Goal: Transaction & Acquisition: Book appointment/travel/reservation

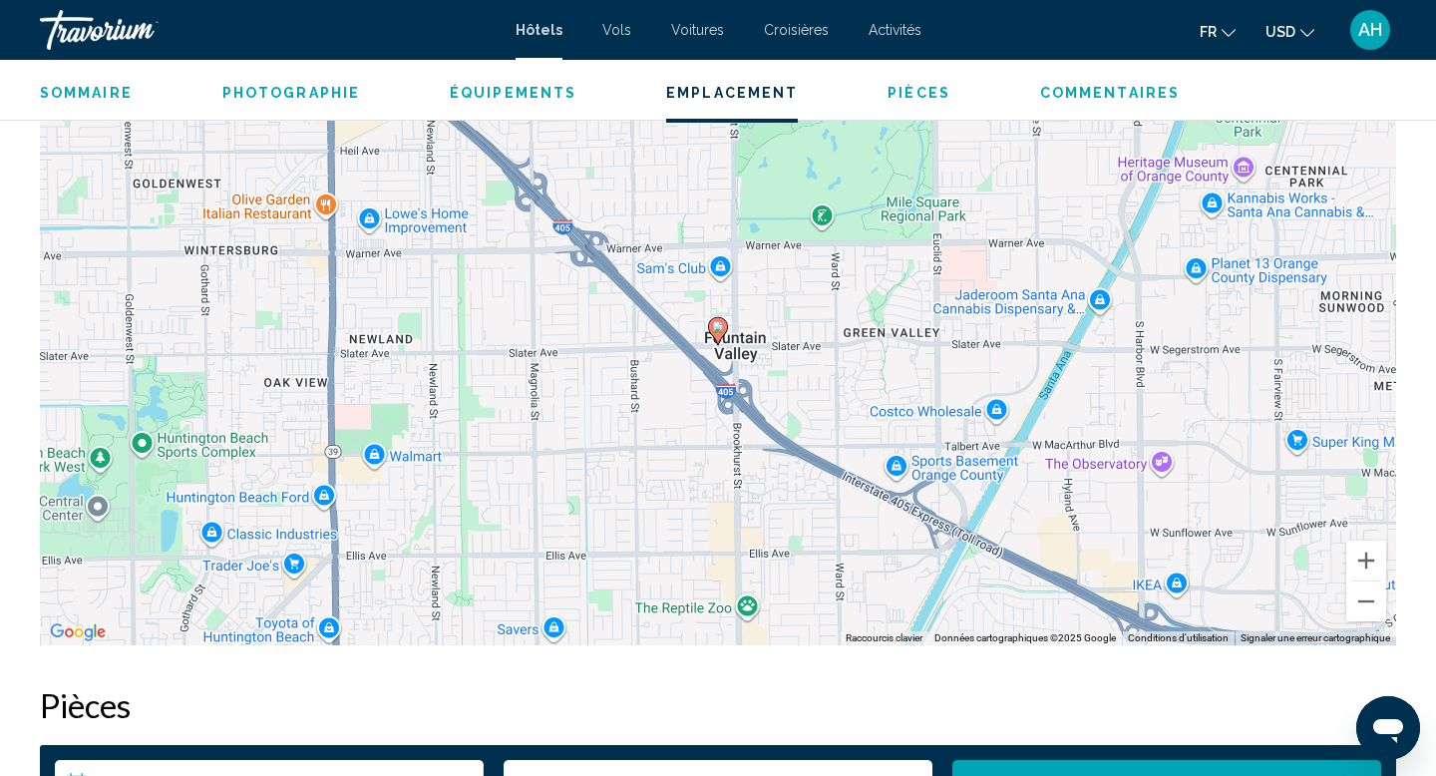
scroll to position [1959, 0]
click at [89, 41] on div "Travorium" at bounding box center [139, 30] width 199 height 40
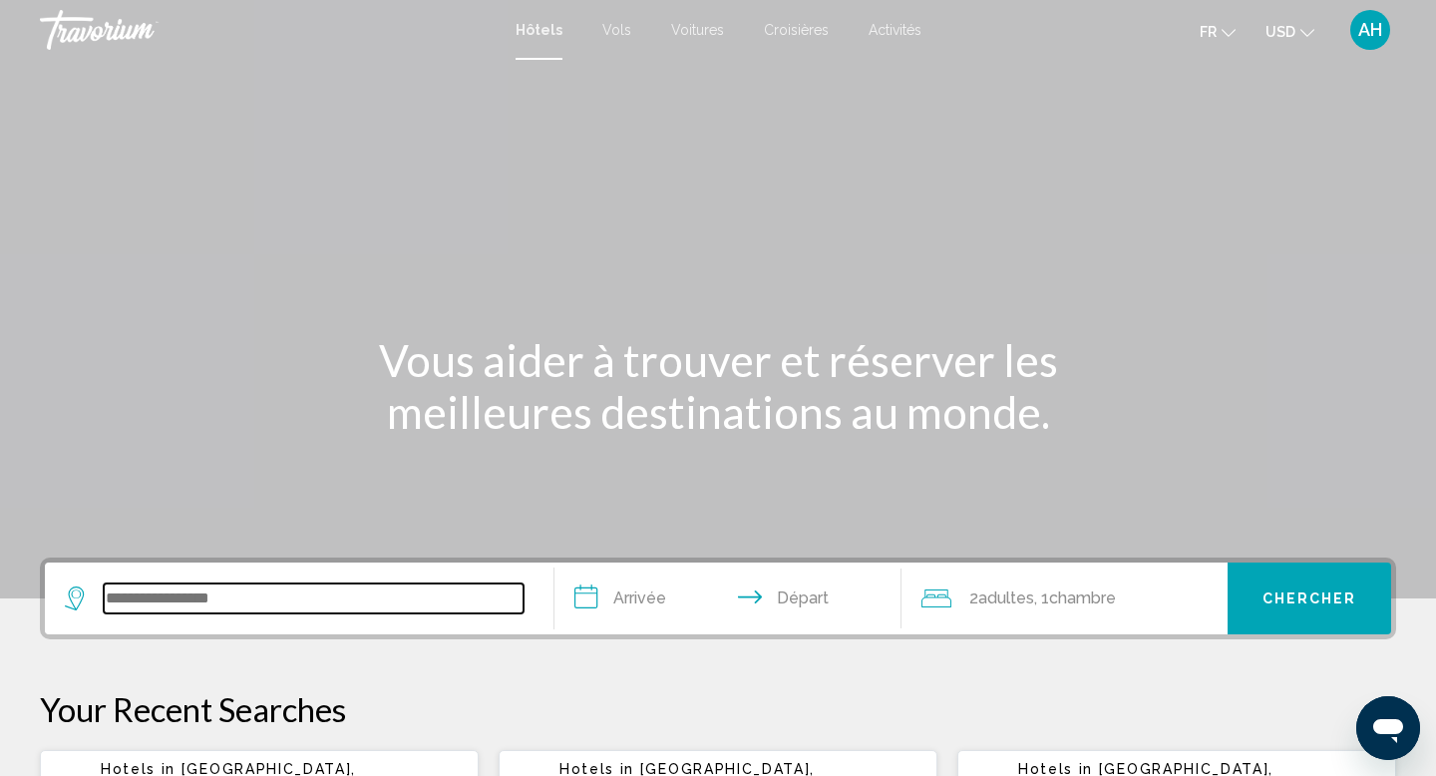
click at [269, 612] on input "Search widget" at bounding box center [314, 598] width 420 height 30
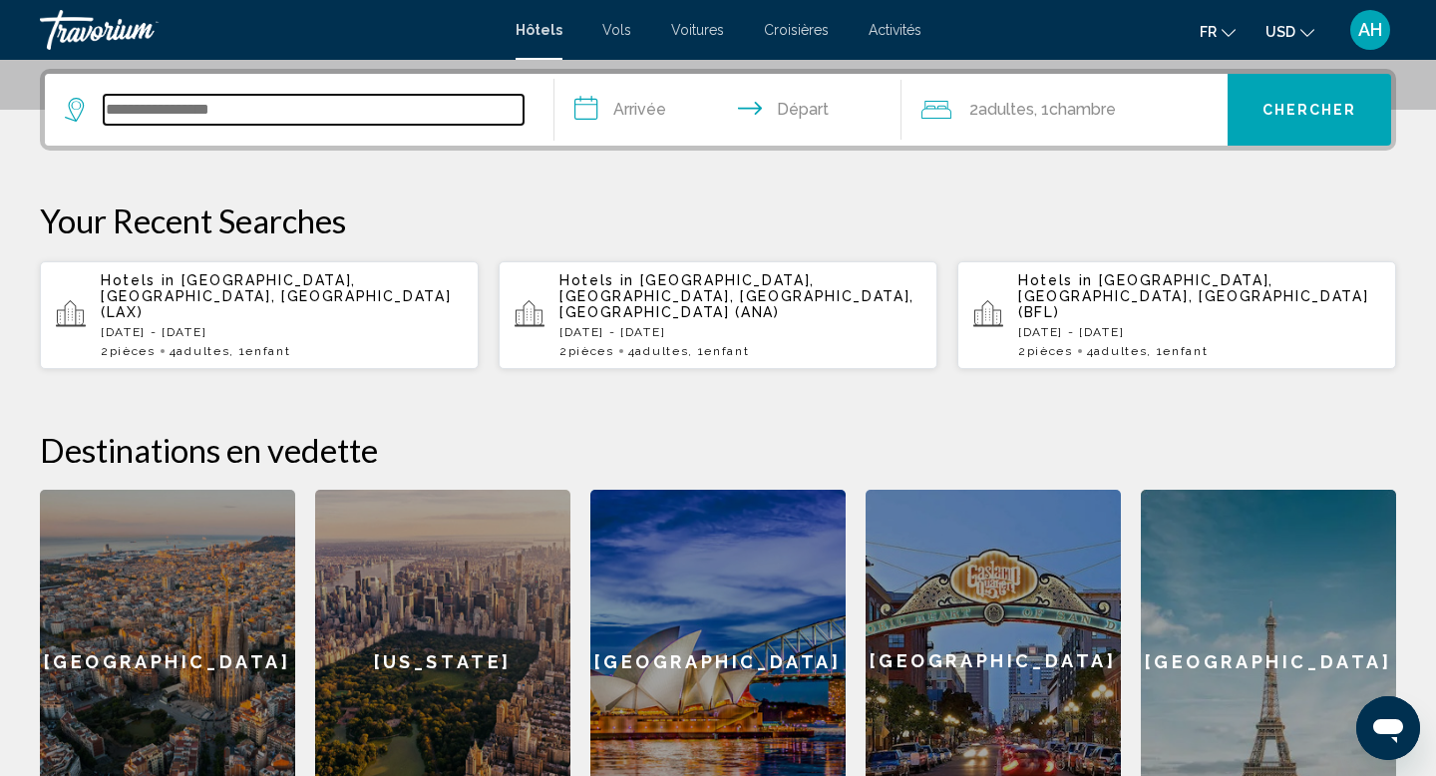
scroll to position [493, 0]
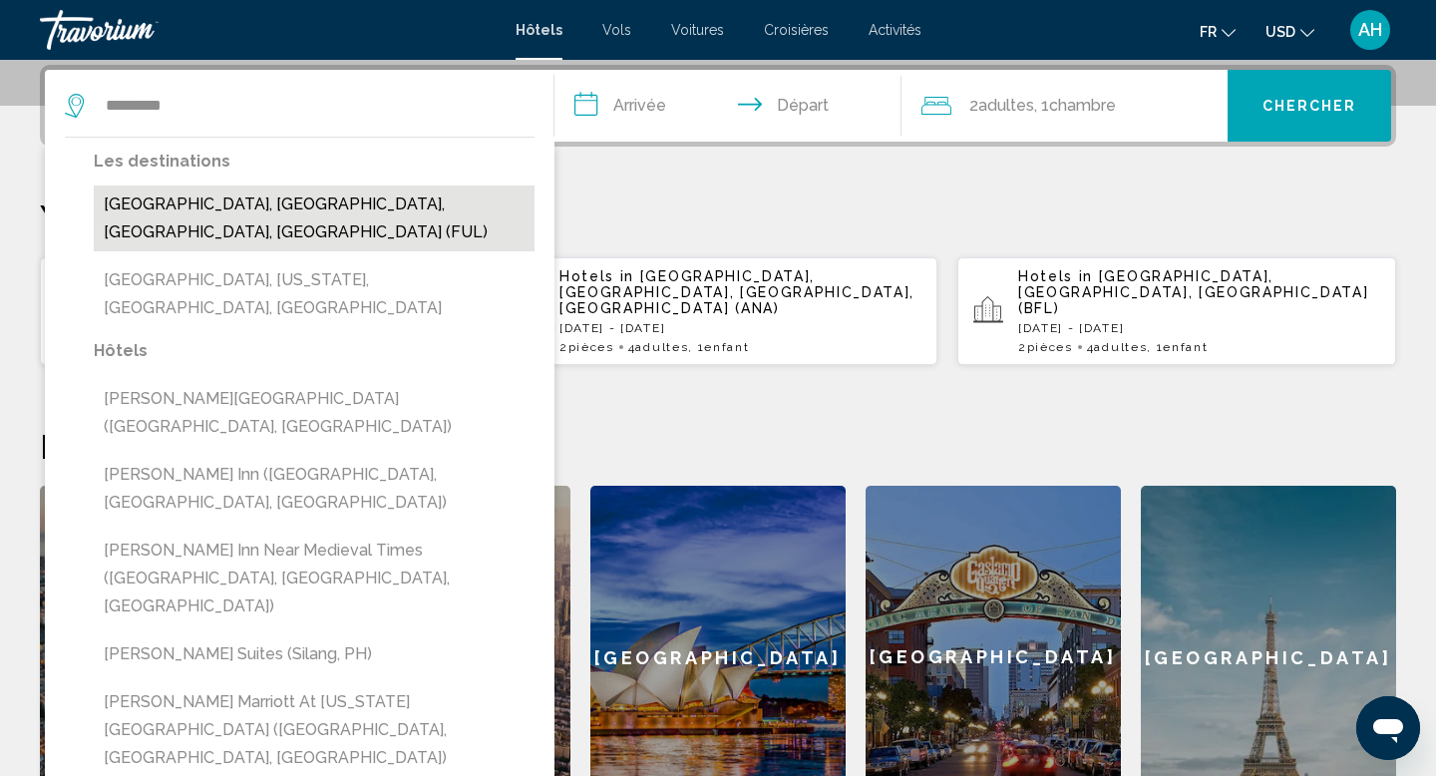
click at [159, 214] on button "[GEOGRAPHIC_DATA], [GEOGRAPHIC_DATA], [GEOGRAPHIC_DATA], [GEOGRAPHIC_DATA] (FUL)" at bounding box center [314, 218] width 441 height 66
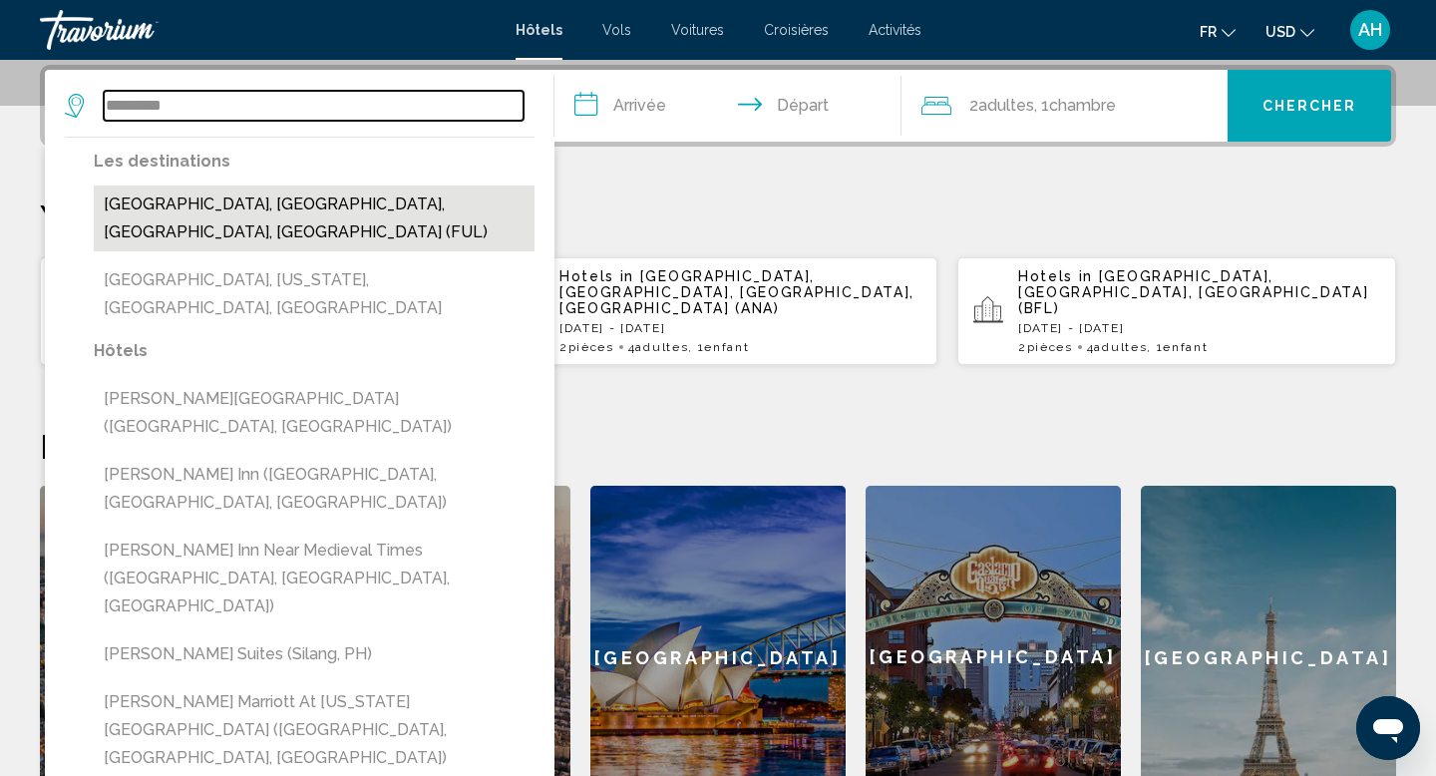
type input "**********"
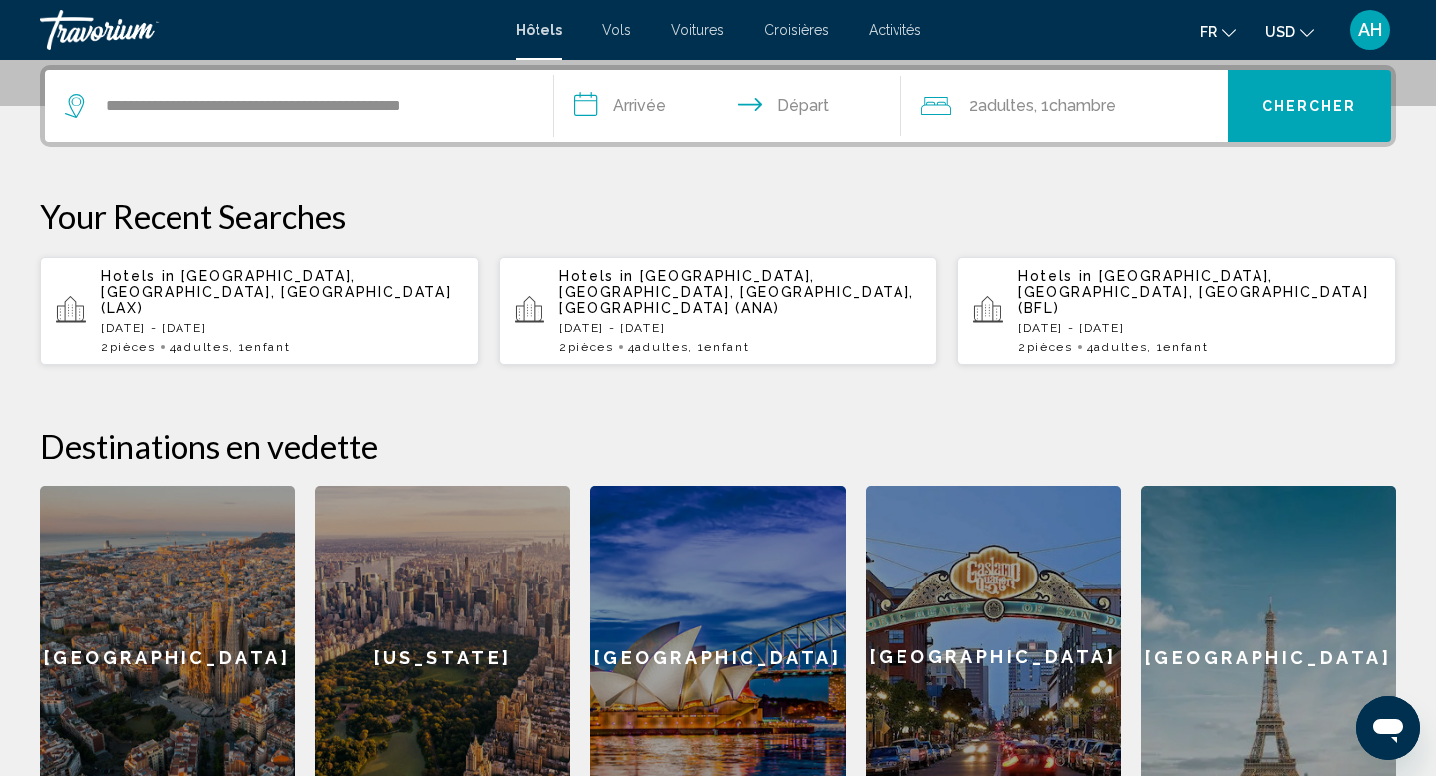
click at [652, 105] on input "**********" at bounding box center [731, 109] width 355 height 78
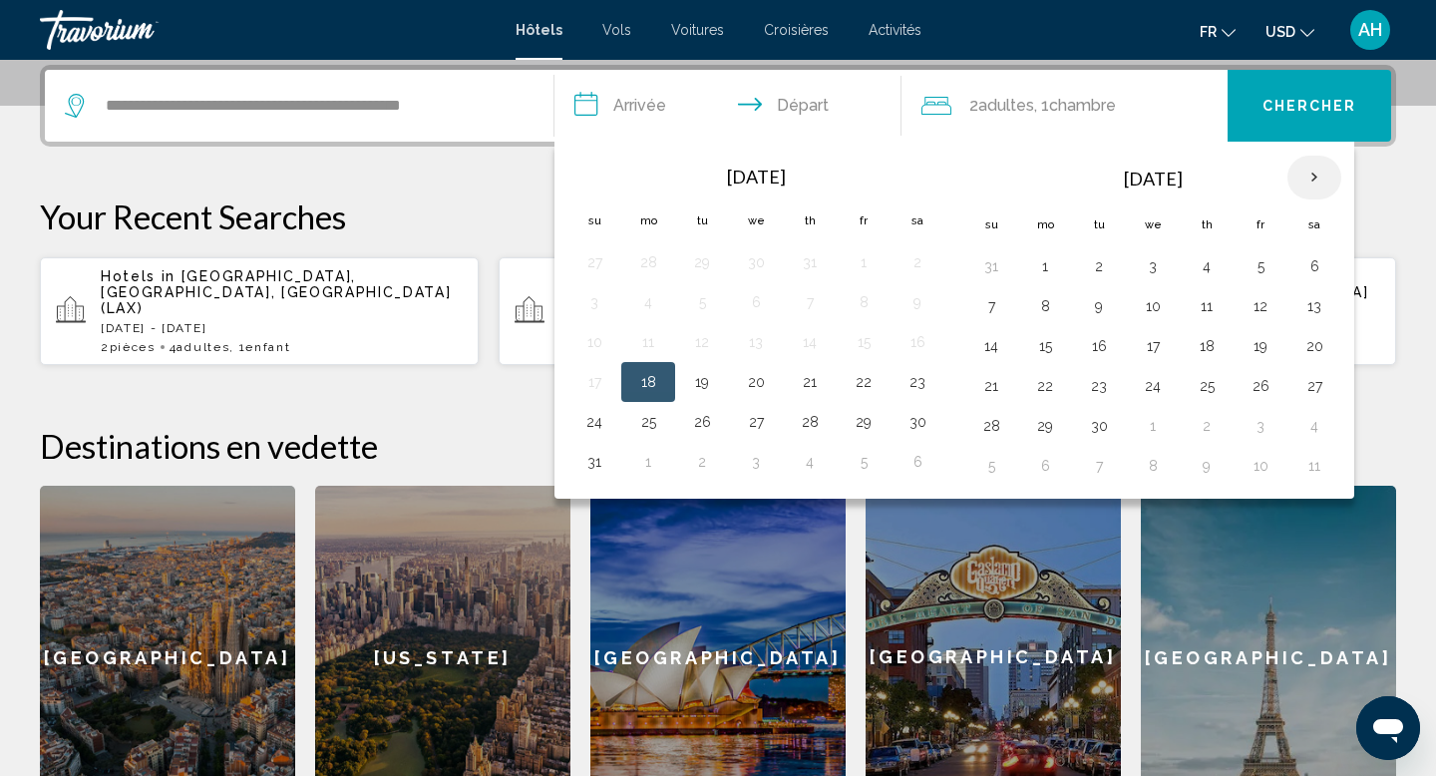
click at [1314, 177] on th "Next month" at bounding box center [1314, 178] width 54 height 44
click at [1315, 177] on th "Next month" at bounding box center [1314, 178] width 54 height 44
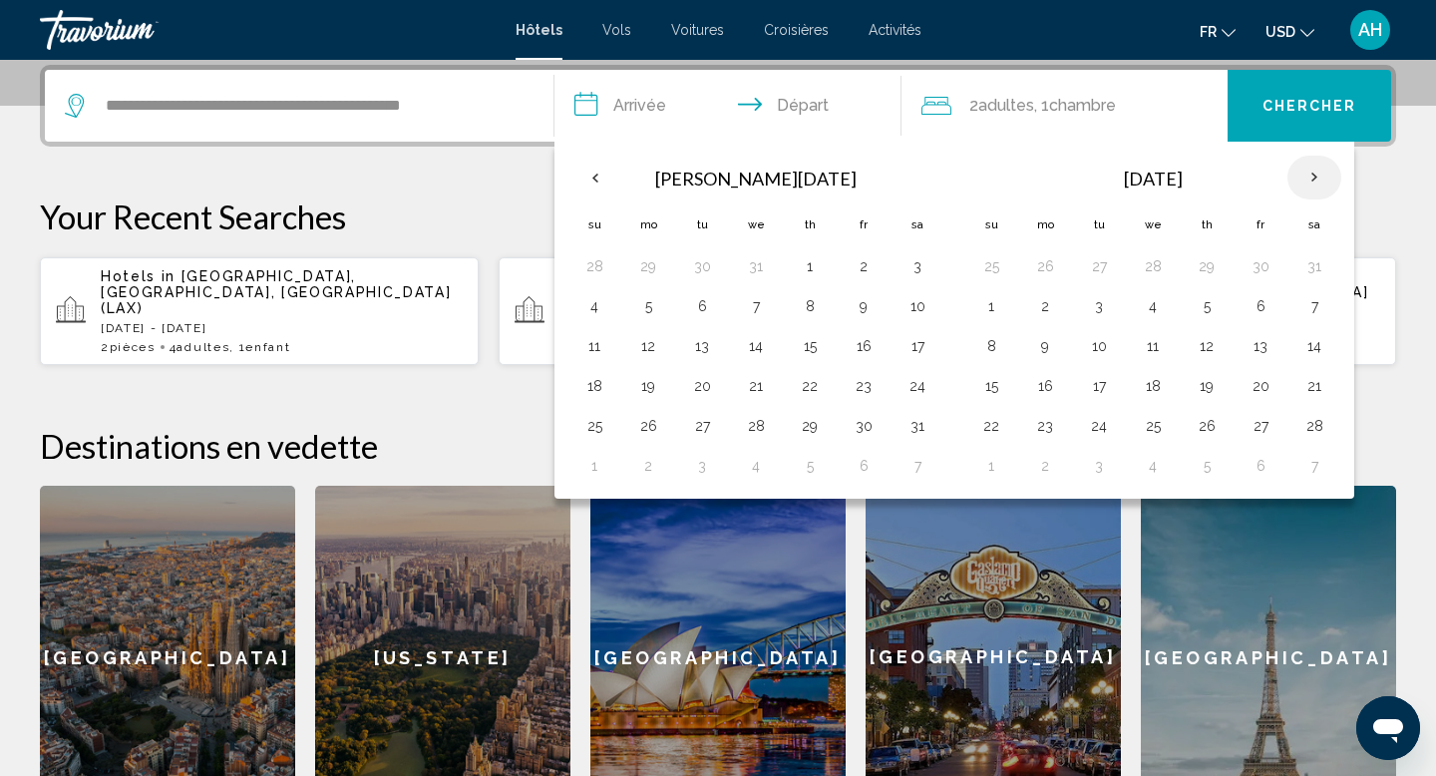
click at [1315, 177] on th "Next month" at bounding box center [1314, 178] width 54 height 44
click at [1259, 270] on button "3" at bounding box center [1260, 266] width 32 height 28
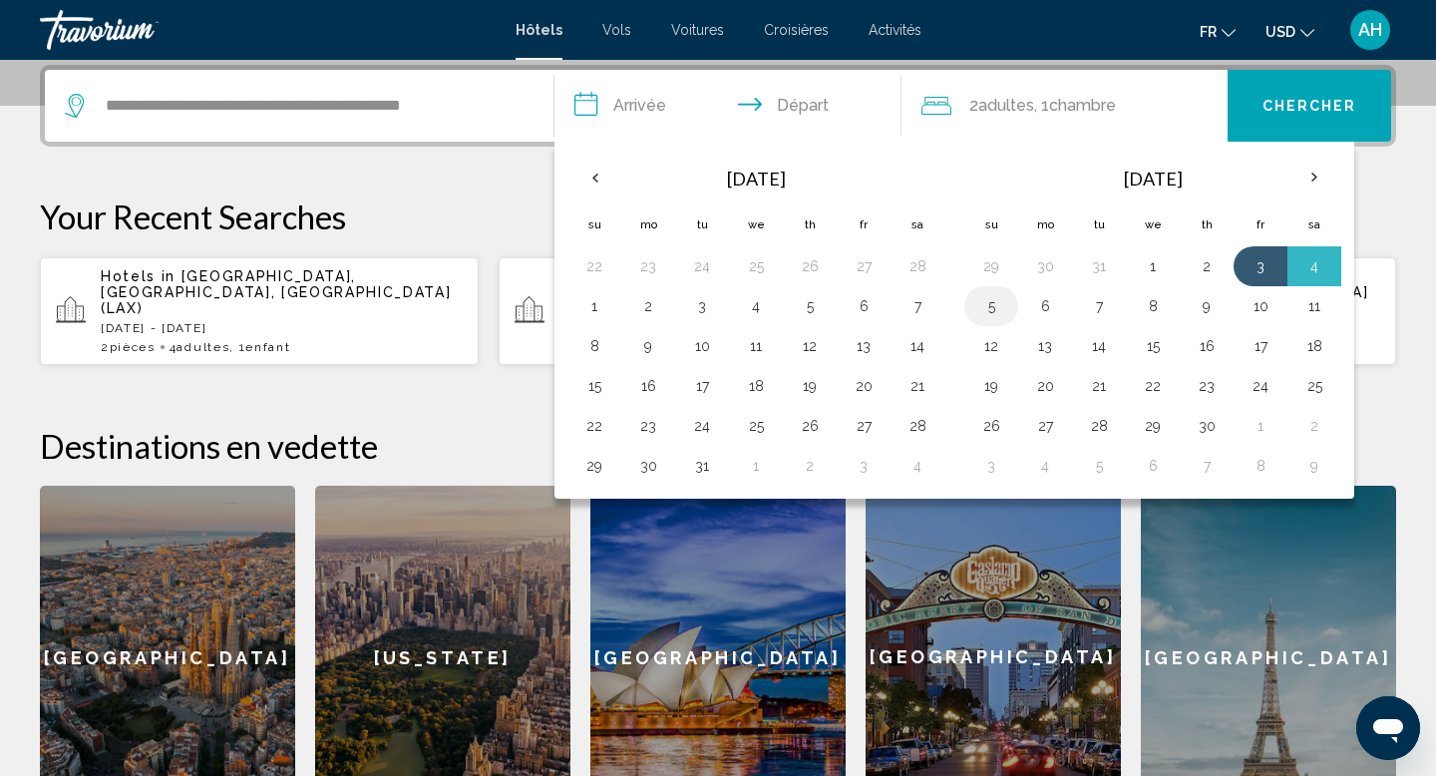
click at [986, 305] on button "5" at bounding box center [991, 306] width 32 height 28
type input "**********"
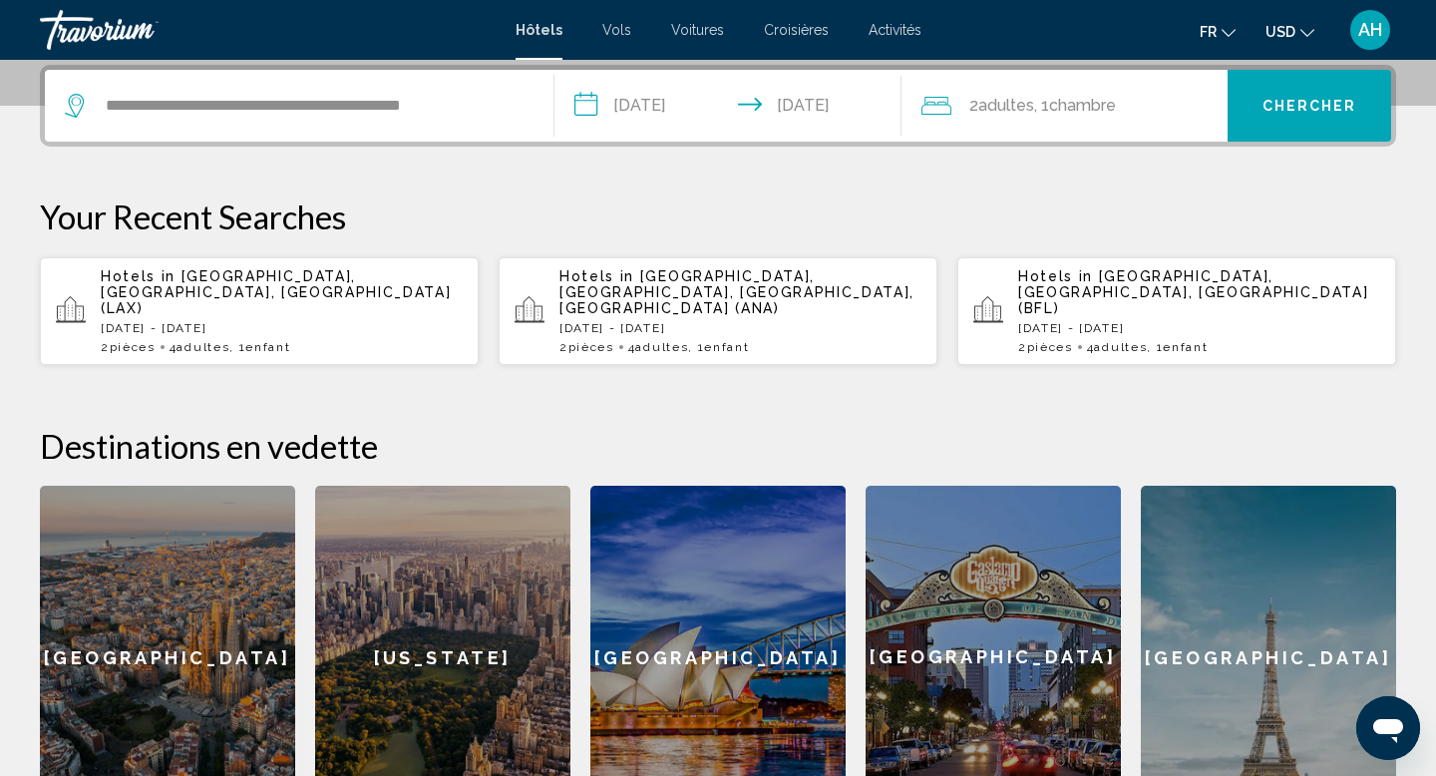
click at [1183, 114] on div "2 Adulte Adultes , 1 Chambre pièces" at bounding box center [1074, 106] width 307 height 28
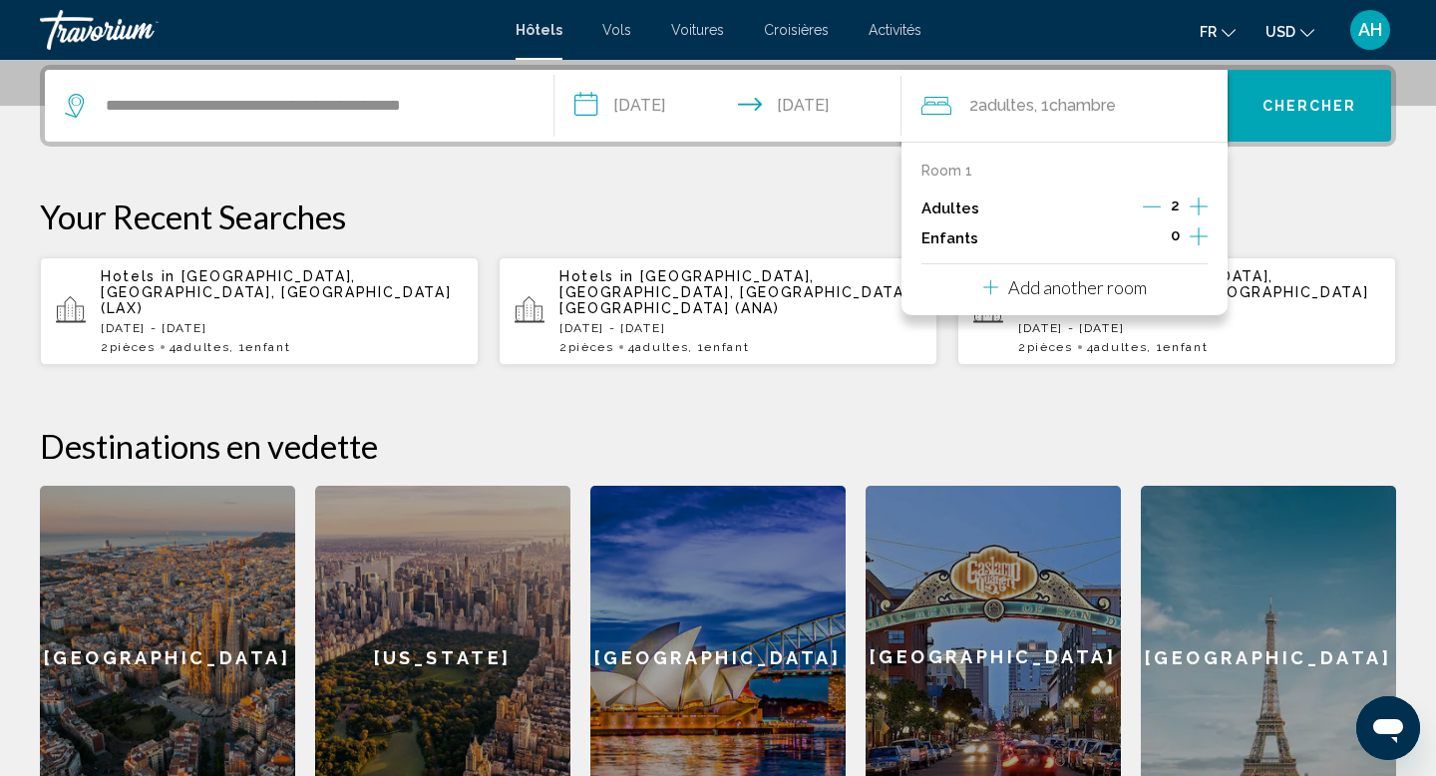
click at [1202, 201] on icon "Increment adults" at bounding box center [1198, 206] width 18 height 24
click at [1202, 202] on icon "Increment adults" at bounding box center [1198, 206] width 18 height 24
click at [1193, 231] on icon "Increment children" at bounding box center [1198, 236] width 18 height 24
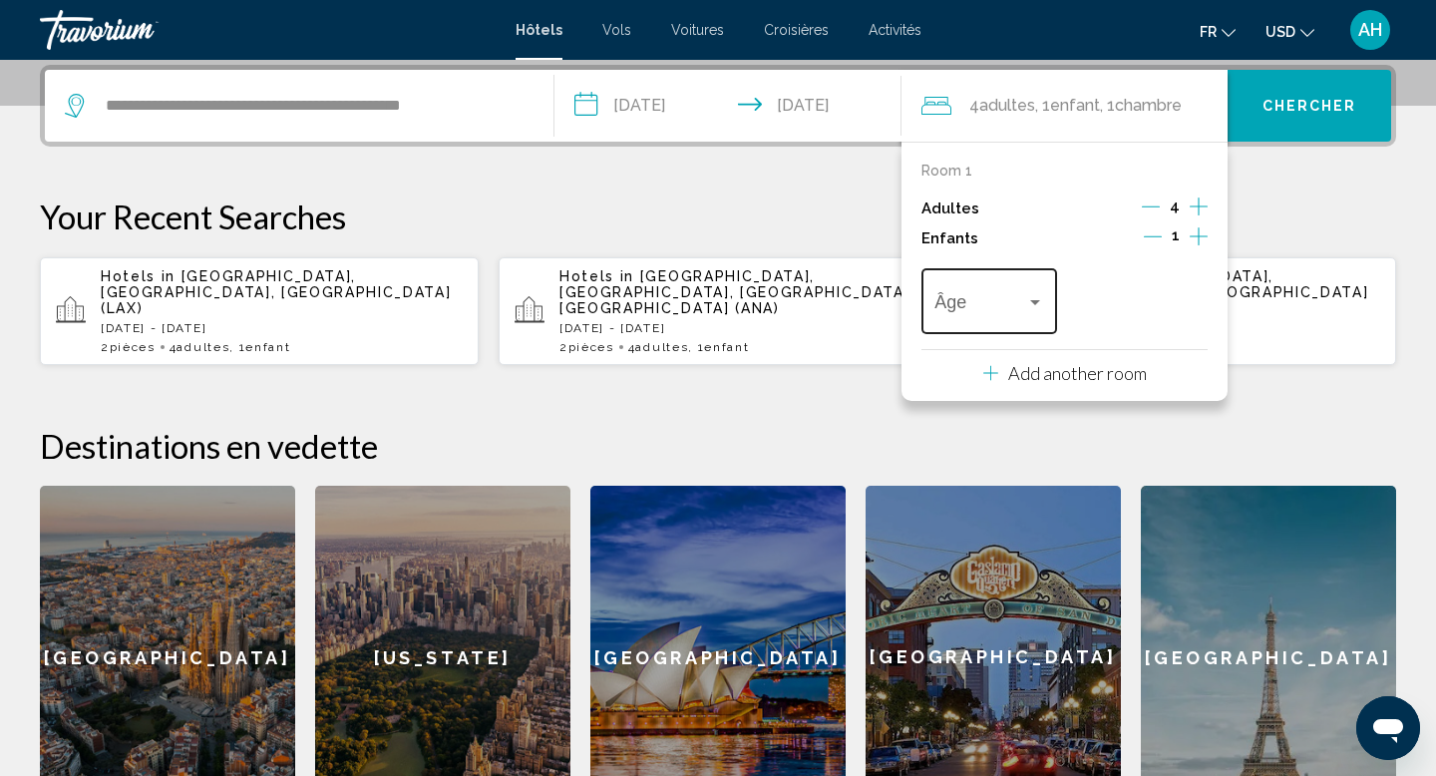
click at [1024, 293] on div "Âge" at bounding box center [988, 298] width 109 height 71
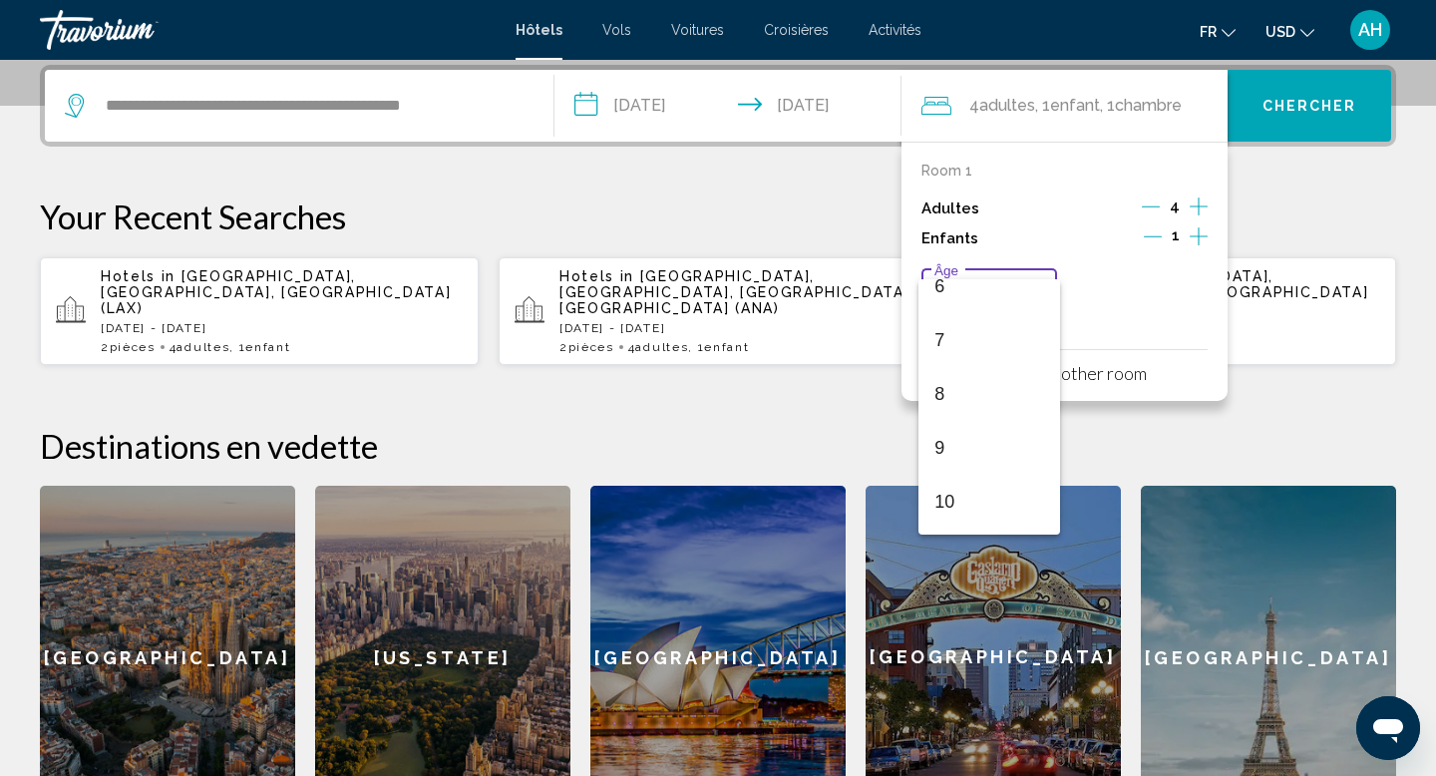
scroll to position [548, 0]
click at [998, 368] on span "11" at bounding box center [988, 350] width 109 height 54
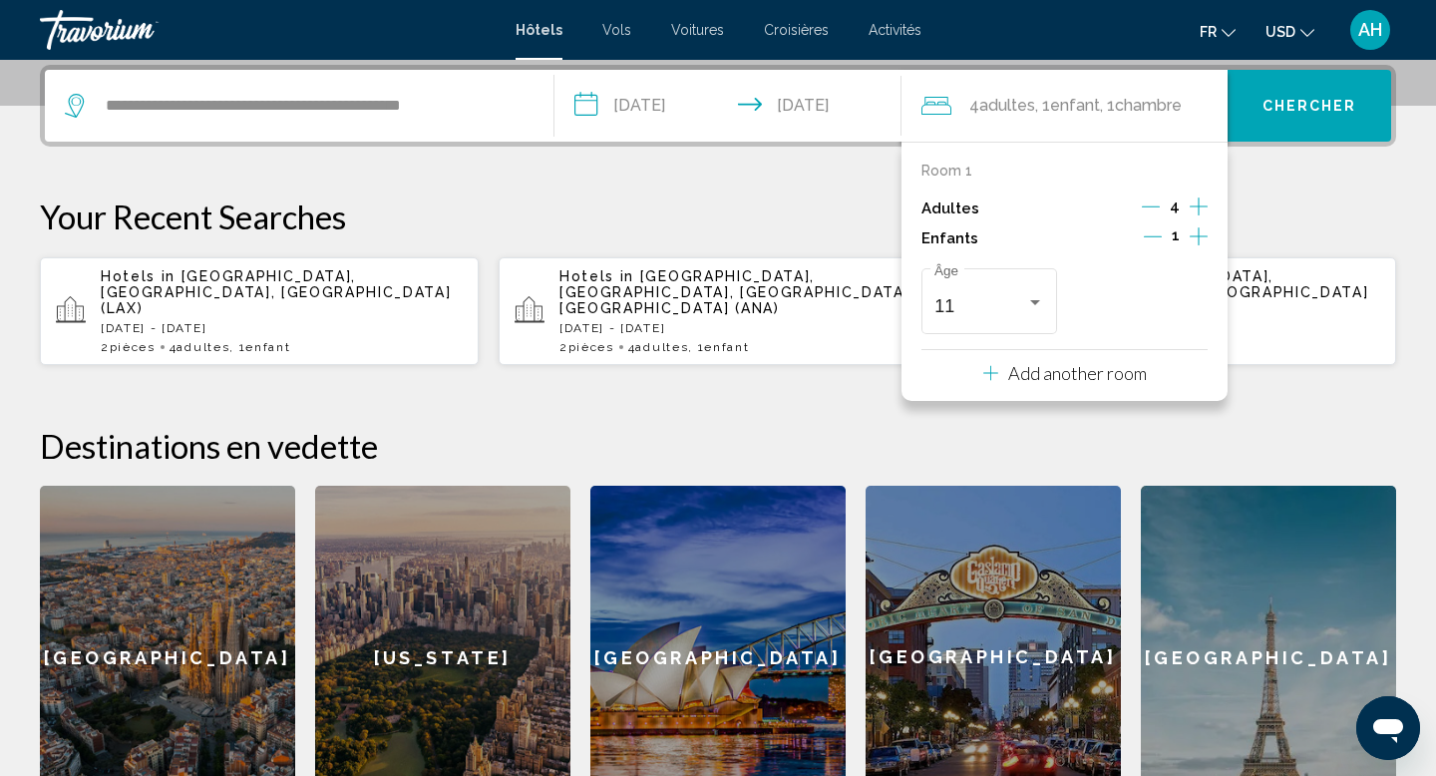
click at [1122, 377] on p "Add another room" at bounding box center [1077, 373] width 139 height 22
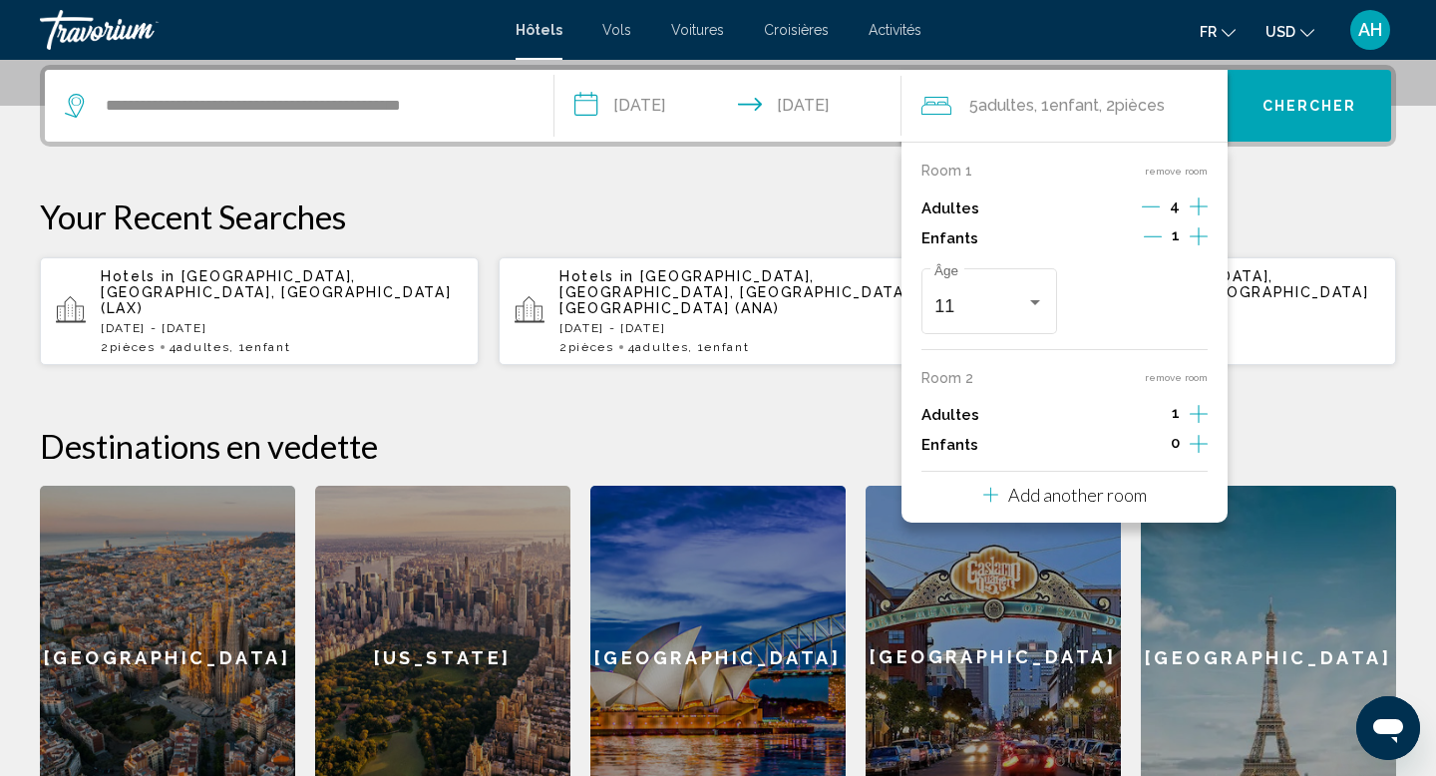
click at [1155, 198] on icon "Decrement adults" at bounding box center [1151, 206] width 18 height 18
click at [1155, 198] on icon "Decrement adults" at bounding box center [1153, 206] width 18 height 18
click at [1198, 415] on icon "Increment adults" at bounding box center [1198, 414] width 18 height 18
click at [1311, 95] on button "Chercher" at bounding box center [1309, 106] width 164 height 72
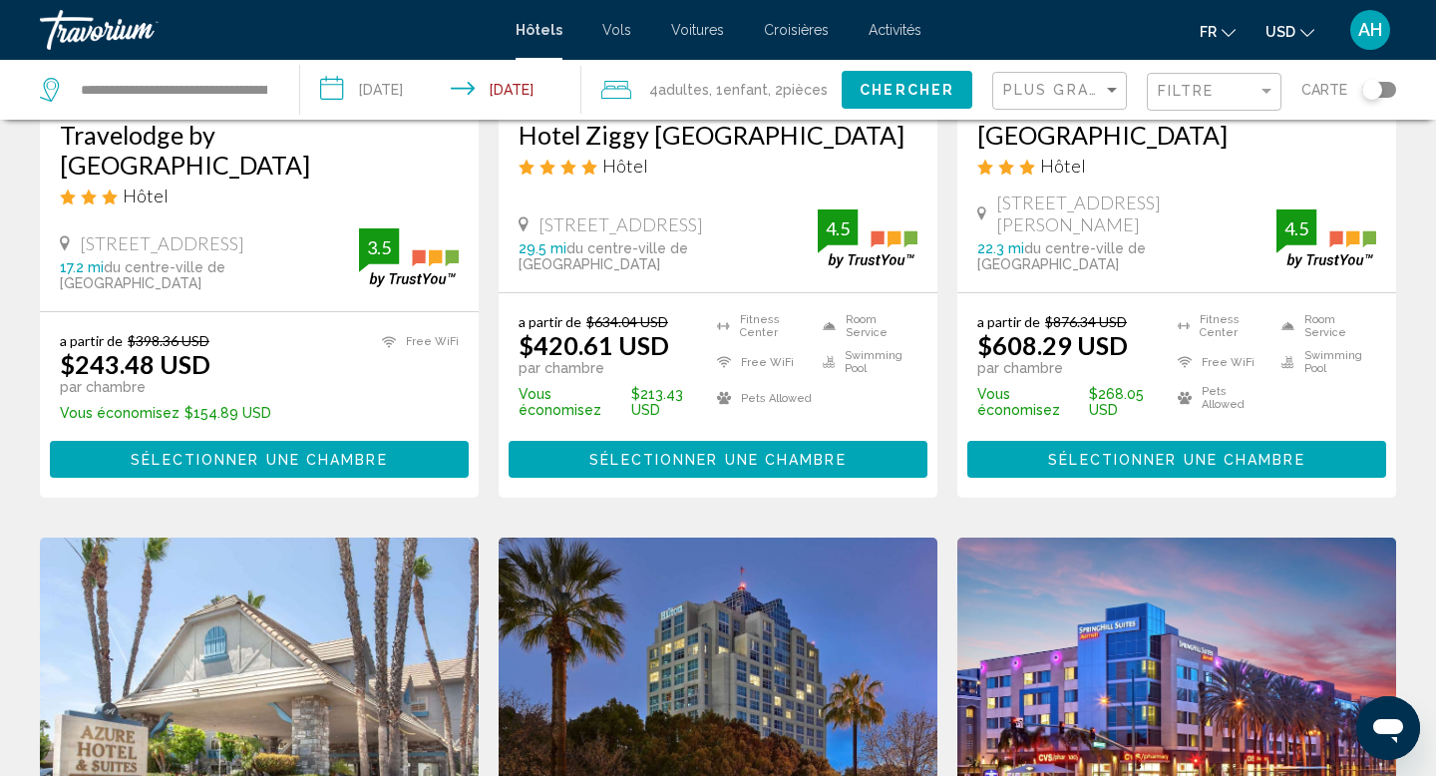
scroll to position [428, 0]
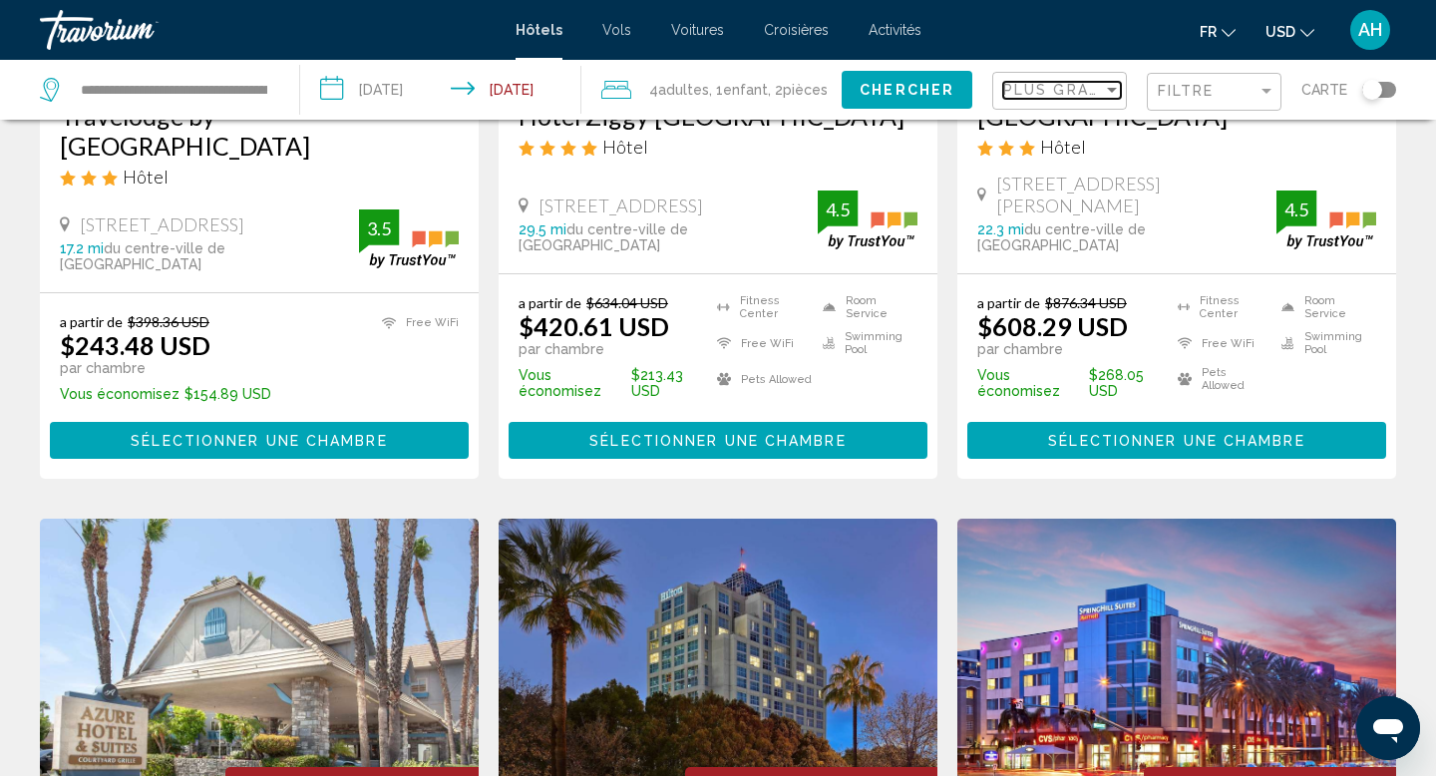
click at [1074, 93] on span "Plus grandes économies" at bounding box center [1121, 90] width 237 height 16
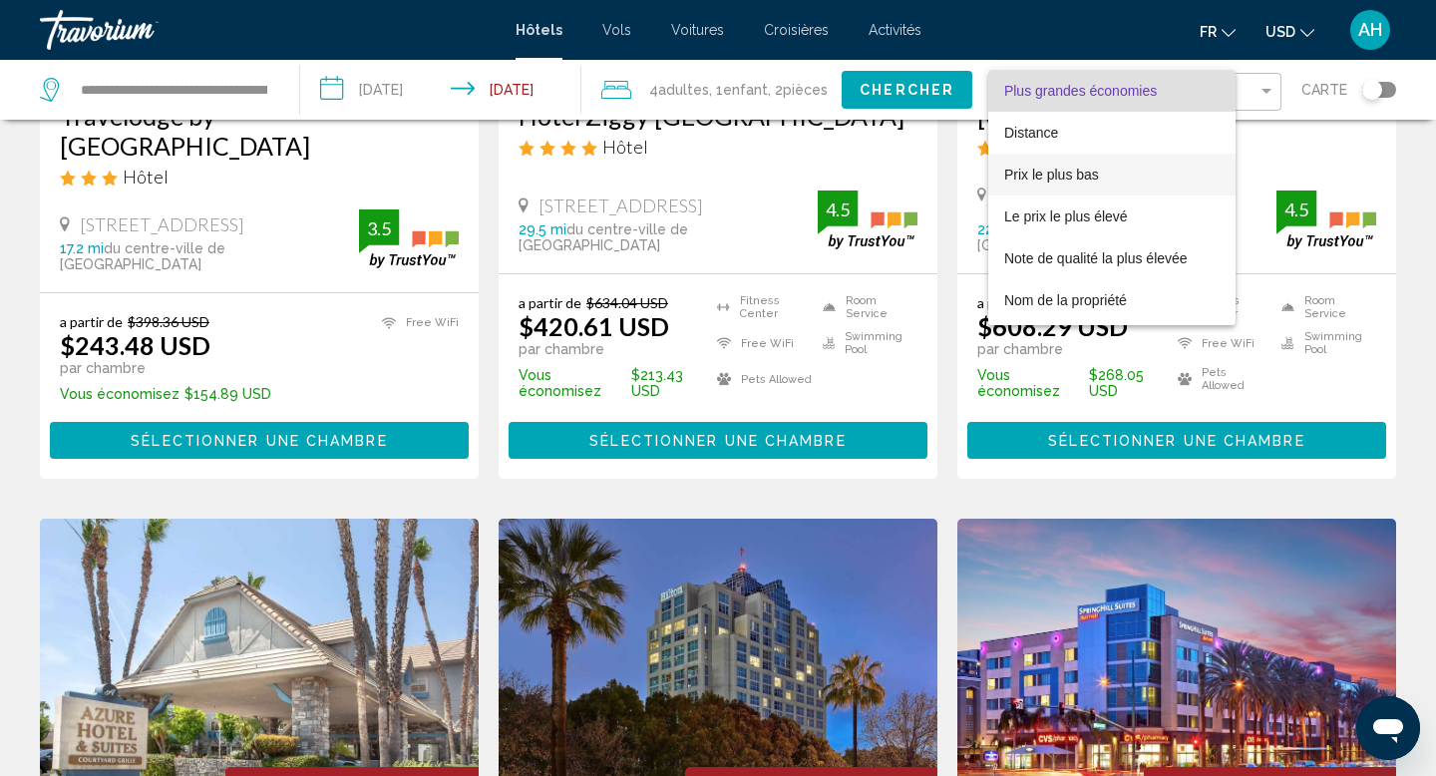
click at [1051, 169] on span "Prix le plus bas" at bounding box center [1051, 174] width 95 height 16
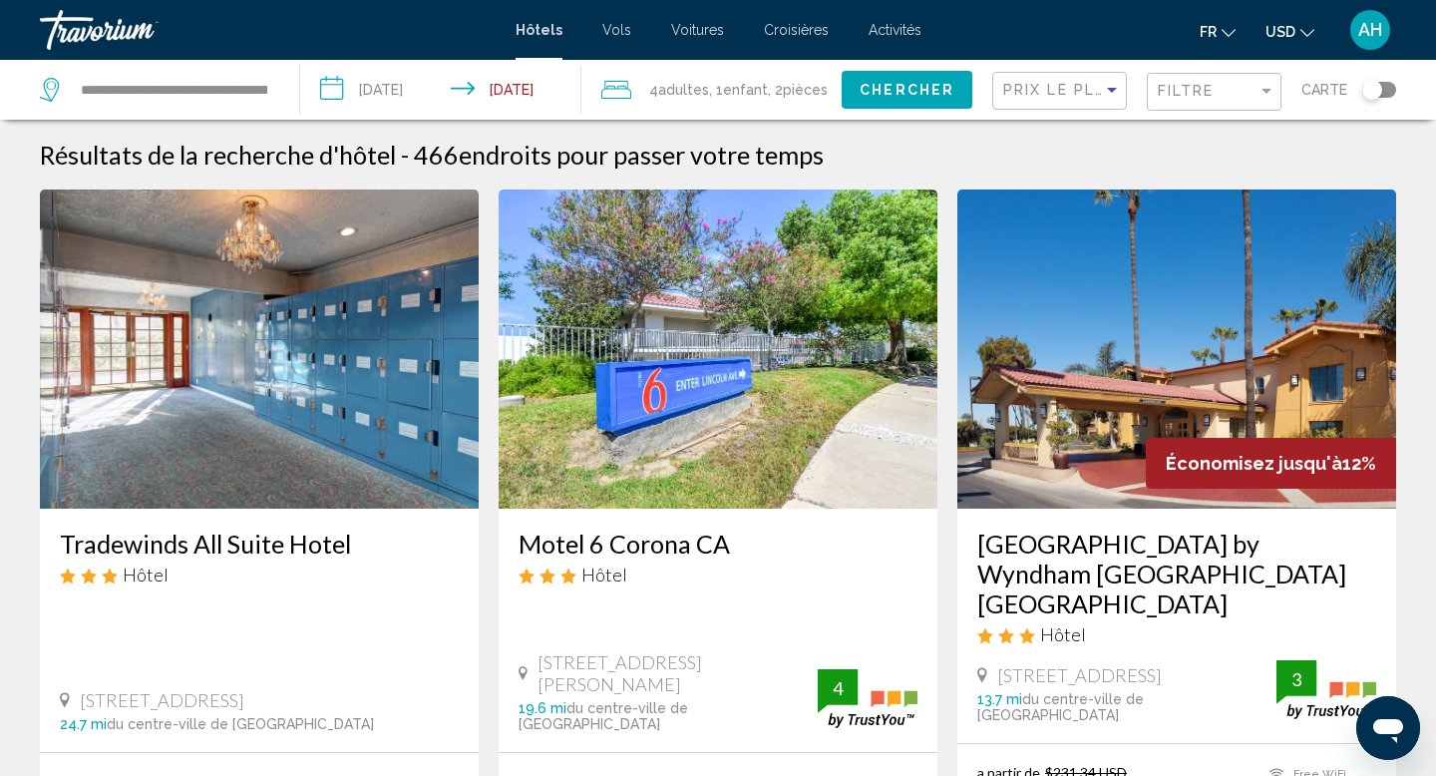
click at [1384, 88] on div "Toggle map" at bounding box center [1379, 90] width 34 height 16
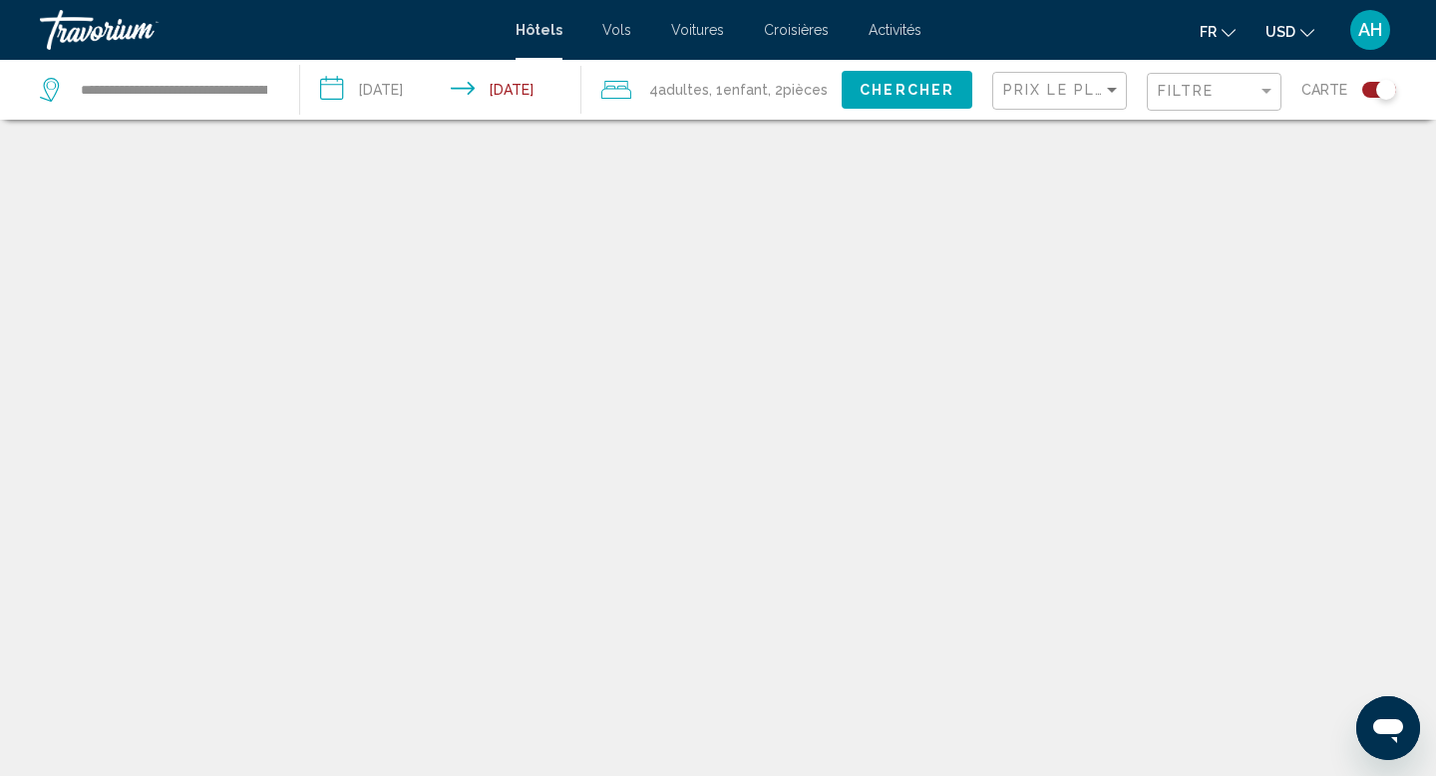
scroll to position [120, 0]
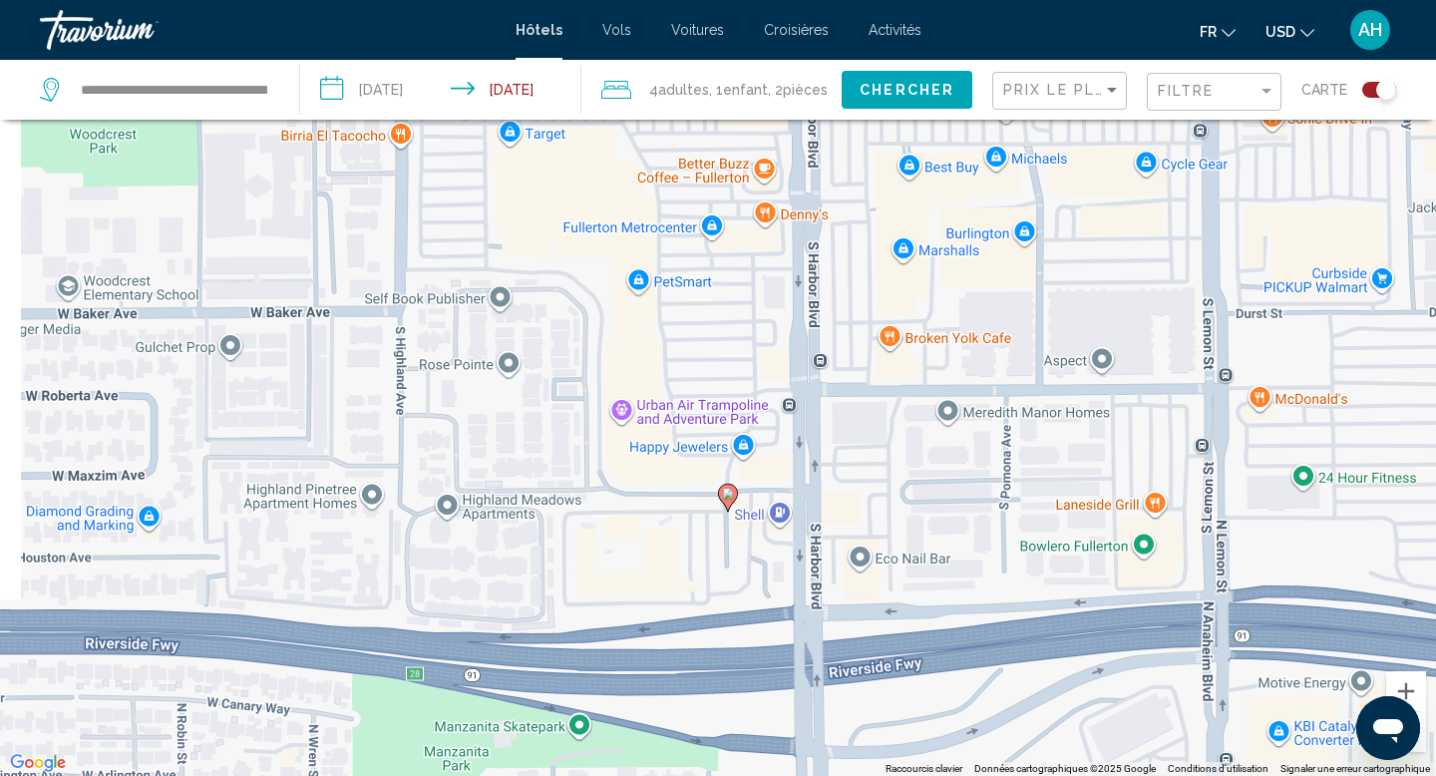
drag, startPoint x: 702, startPoint y: 582, endPoint x: 759, endPoint y: 568, distance: 58.5
click at [759, 568] on div "Pour activer le glissement avec le clavier, appuyez sur Alt+Entrée. Une fois ce…" at bounding box center [718, 388] width 1436 height 776
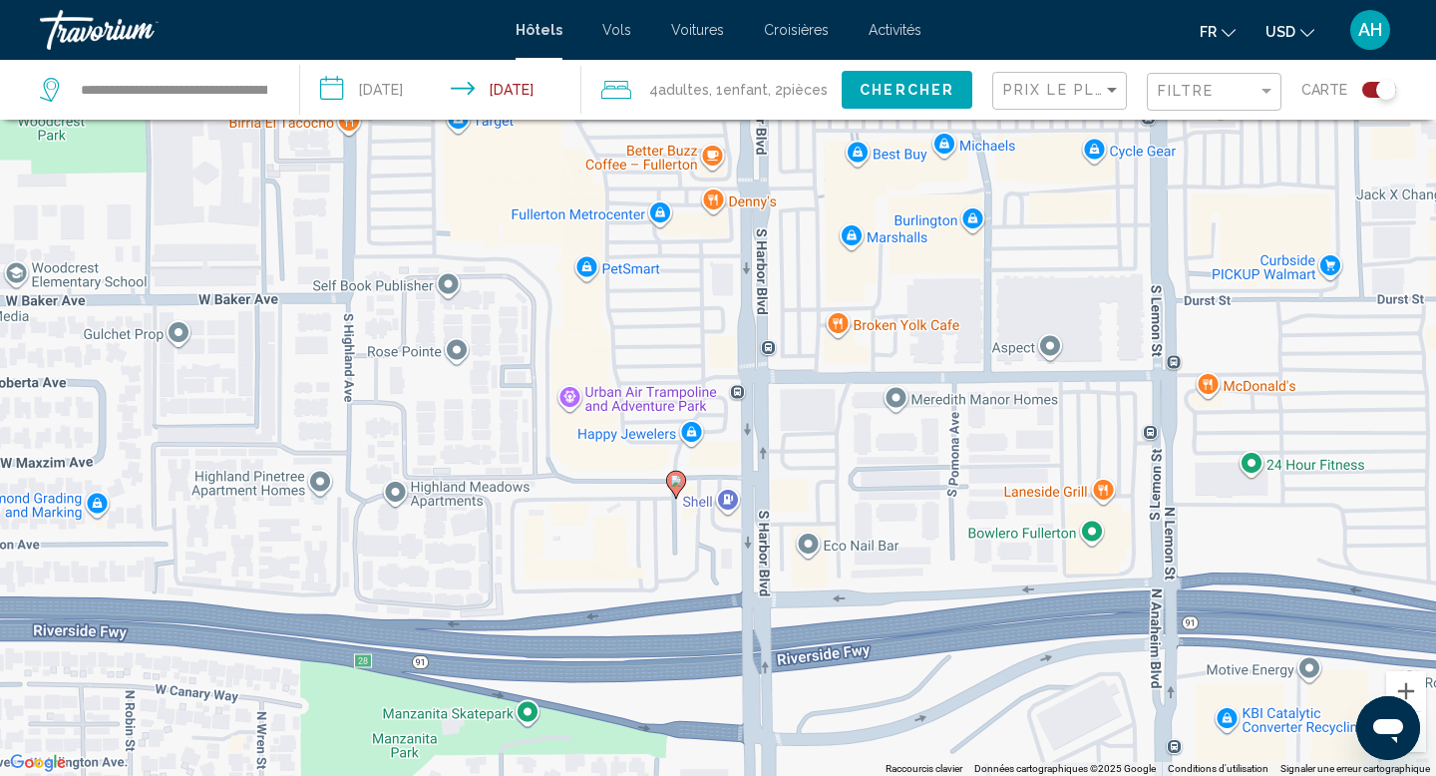
click at [621, 485] on div "Pour activer le glissement avec le clavier, appuyez sur Alt+Entrée. Une fois ce…" at bounding box center [718, 388] width 1436 height 776
click at [682, 485] on icon "Main content" at bounding box center [676, 485] width 18 height 26
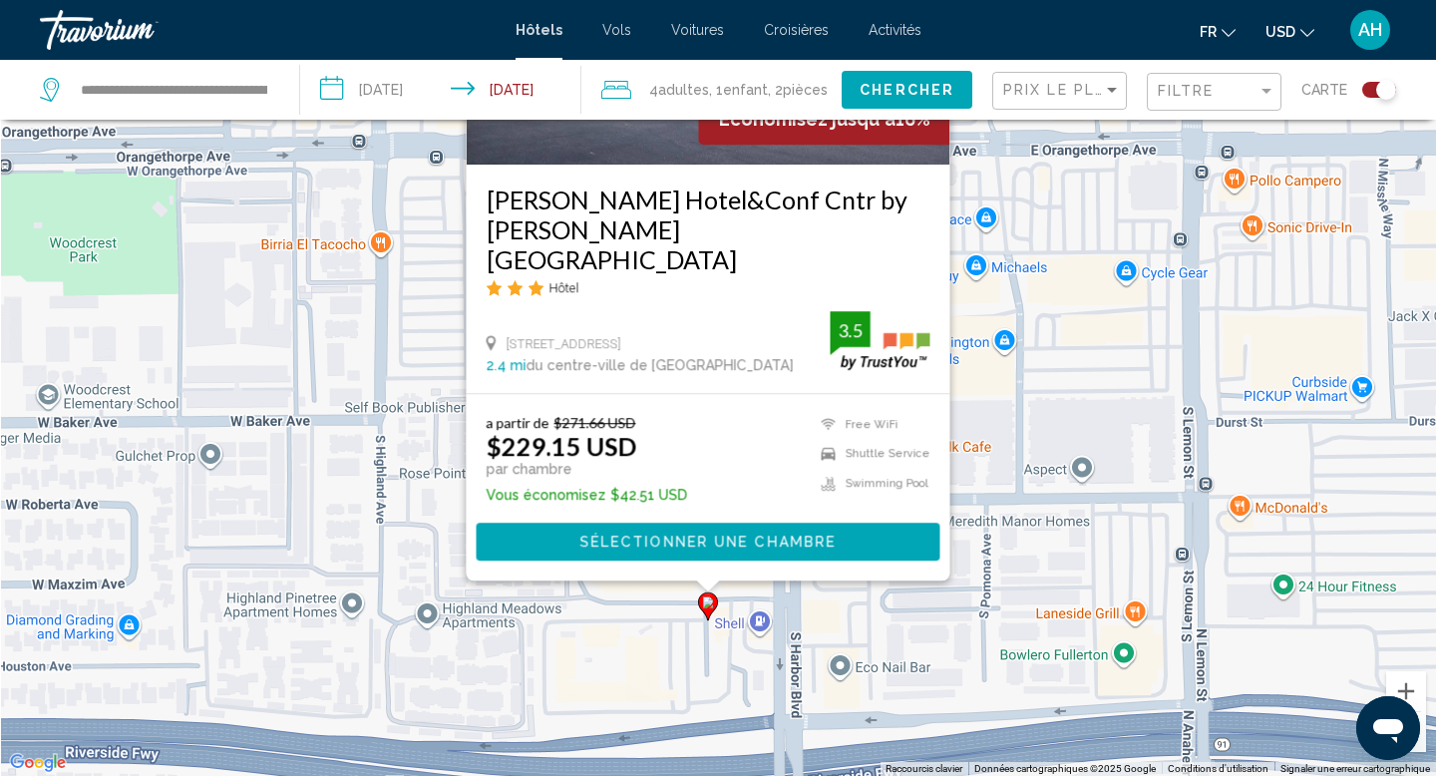
drag, startPoint x: 612, startPoint y: 742, endPoint x: 655, endPoint y: 548, distance: 198.1
click at [654, 549] on div "Pour activer le glissement avec le clavier, appuyez sur Alt+Entrée. Une fois ce…" at bounding box center [718, 388] width 1436 height 776
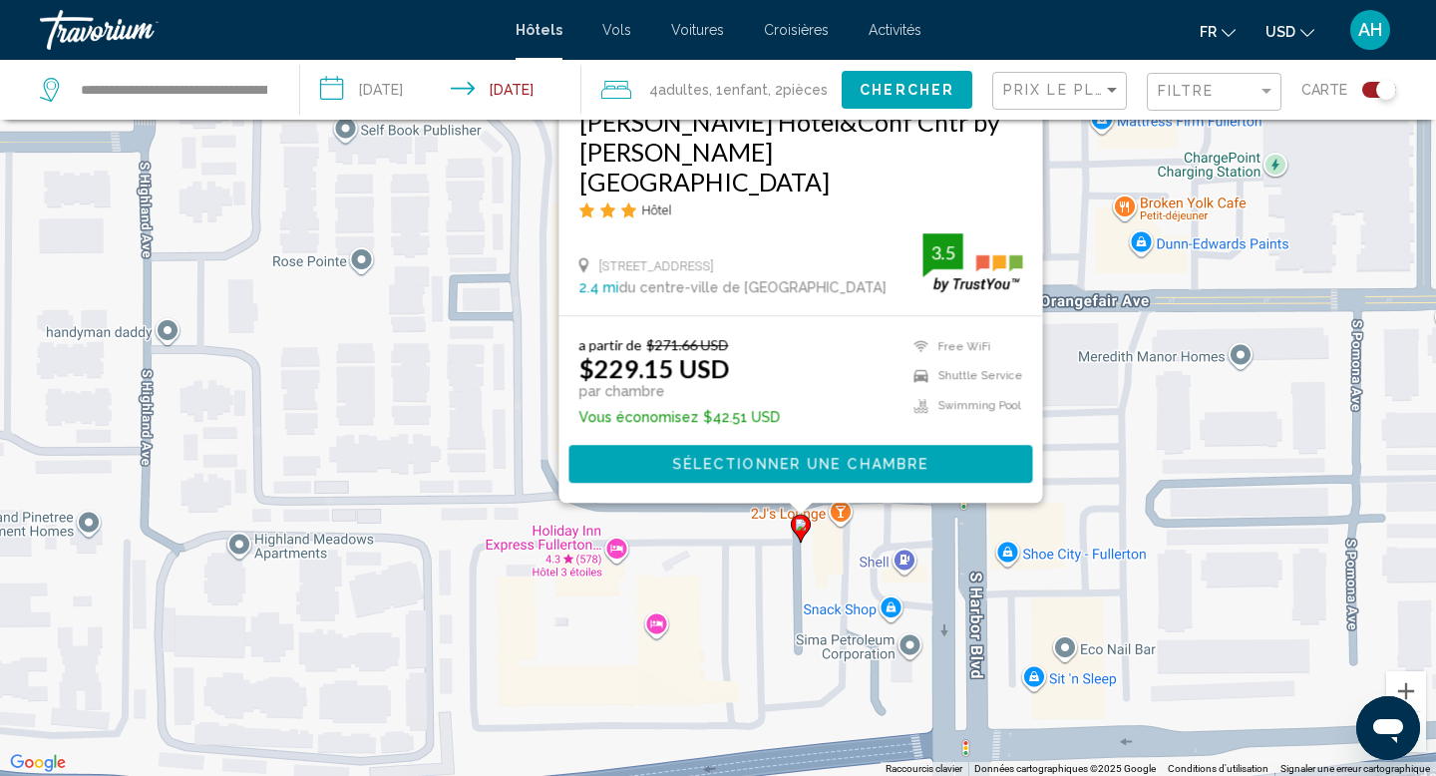
click at [613, 552] on div "Pour activer le glissement avec le clavier, appuyez sur Alt+Entrée. Une fois ce…" at bounding box center [718, 388] width 1436 height 776
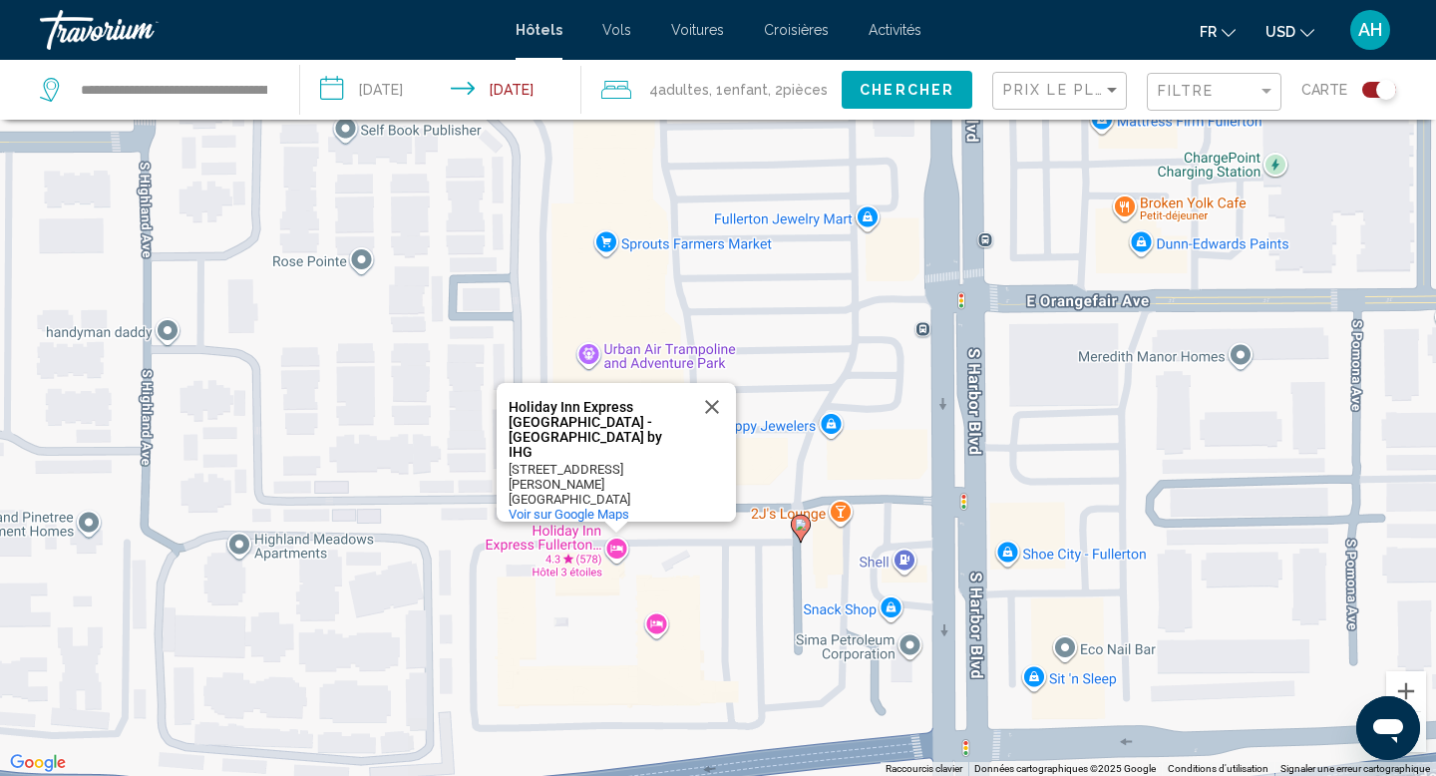
click at [660, 530] on div "Pour activer le glissement avec le clavier, appuyez sur Alt+Entrée. Une fois ce…" at bounding box center [718, 388] width 1436 height 776
click at [717, 431] on button "Fermer" at bounding box center [712, 407] width 48 height 48
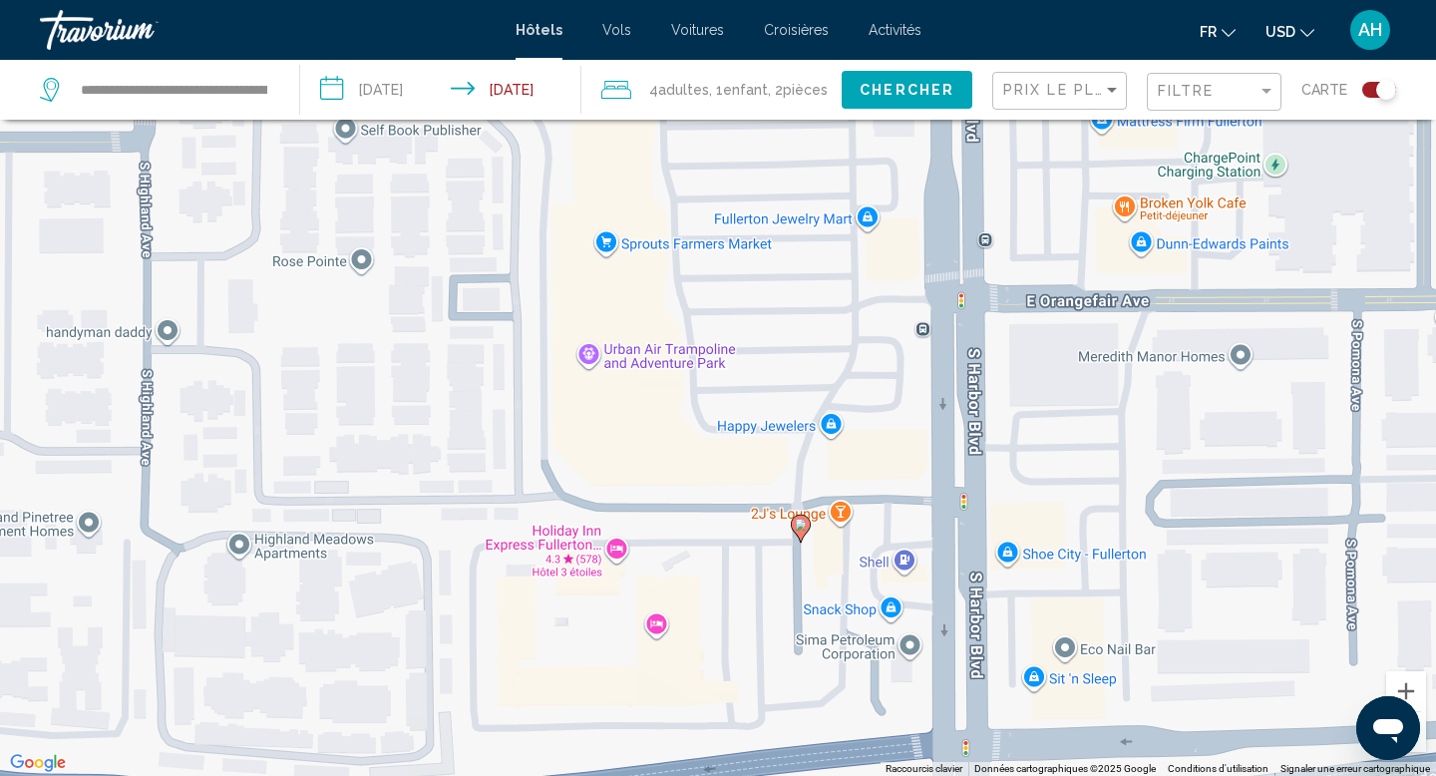
click at [657, 629] on div "Pour activer le glissement avec le clavier, appuyez sur Alt+Entrée. Une fois ce…" at bounding box center [718, 388] width 1436 height 776
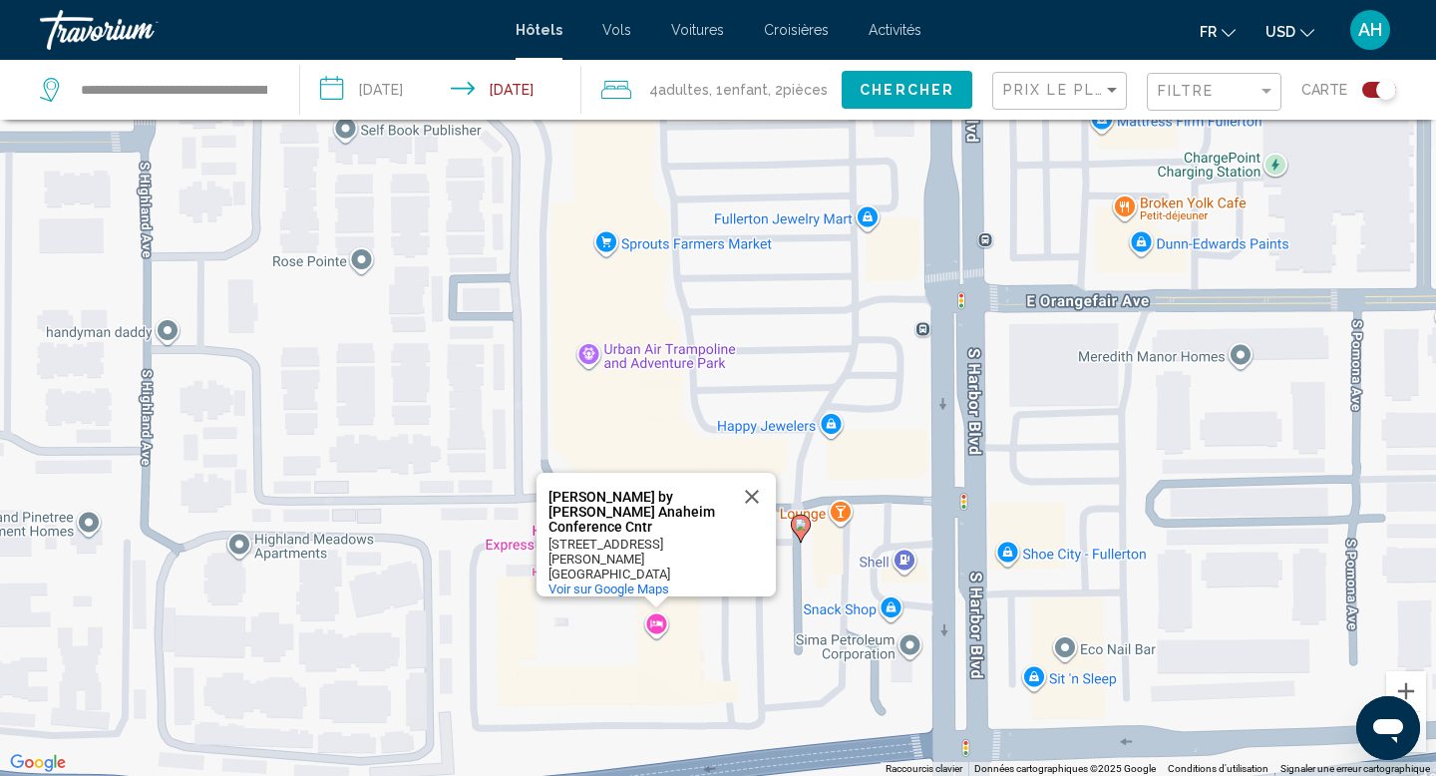
click at [707, 656] on div "Pour activer le glissement avec le clavier, appuyez sur Alt+Entrée. Une fois ce…" at bounding box center [718, 388] width 1436 height 776
click at [844, 572] on div "Pour activer le glissement avec le clavier, appuyez sur Alt+Entrée. Une fois ce…" at bounding box center [718, 388] width 1436 height 776
click at [752, 503] on button "Fermer" at bounding box center [752, 497] width 48 height 48
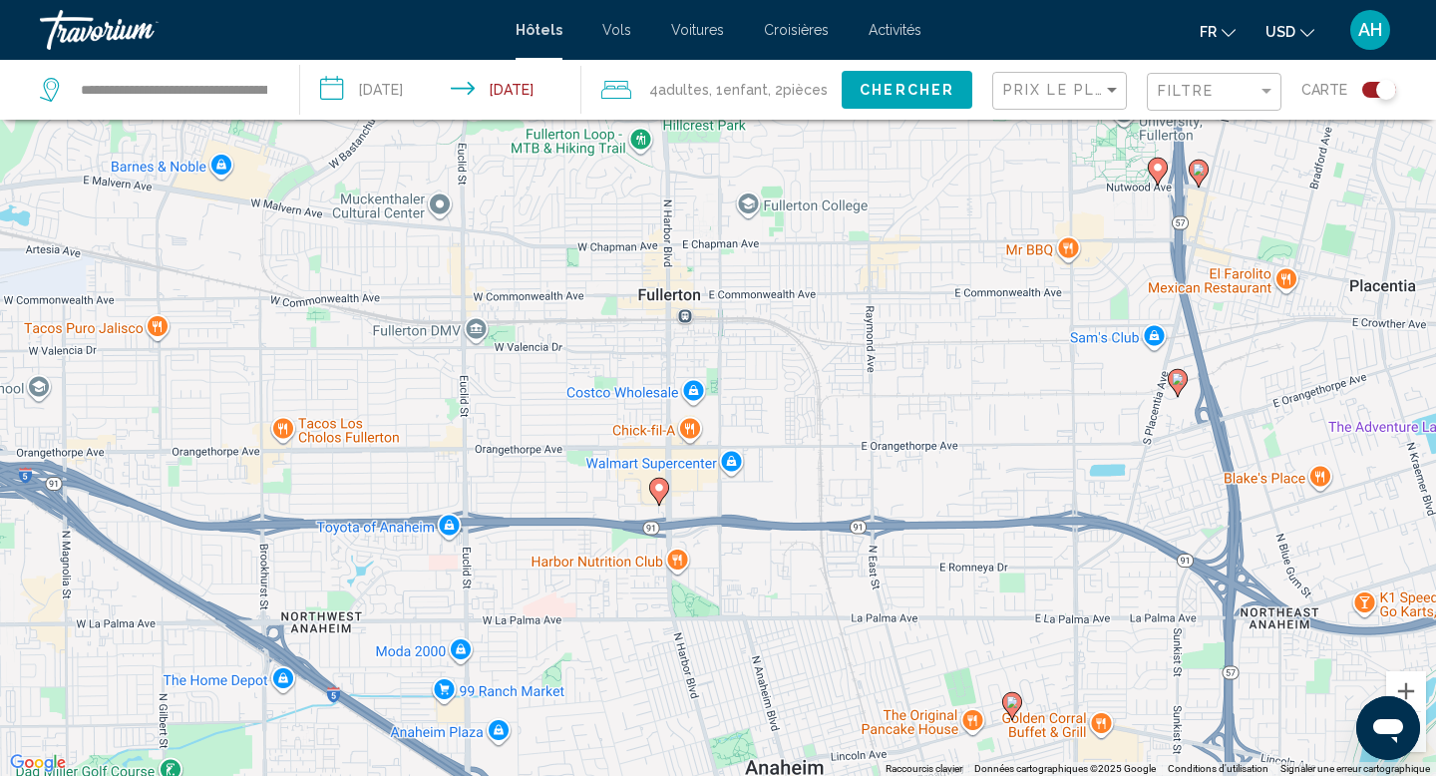
drag, startPoint x: 917, startPoint y: 631, endPoint x: 979, endPoint y: 610, distance: 65.3
click at [979, 610] on div "Pour activer le glissement avec le clavier, appuyez sur Alt+Entrée. Une fois ce…" at bounding box center [718, 388] width 1436 height 776
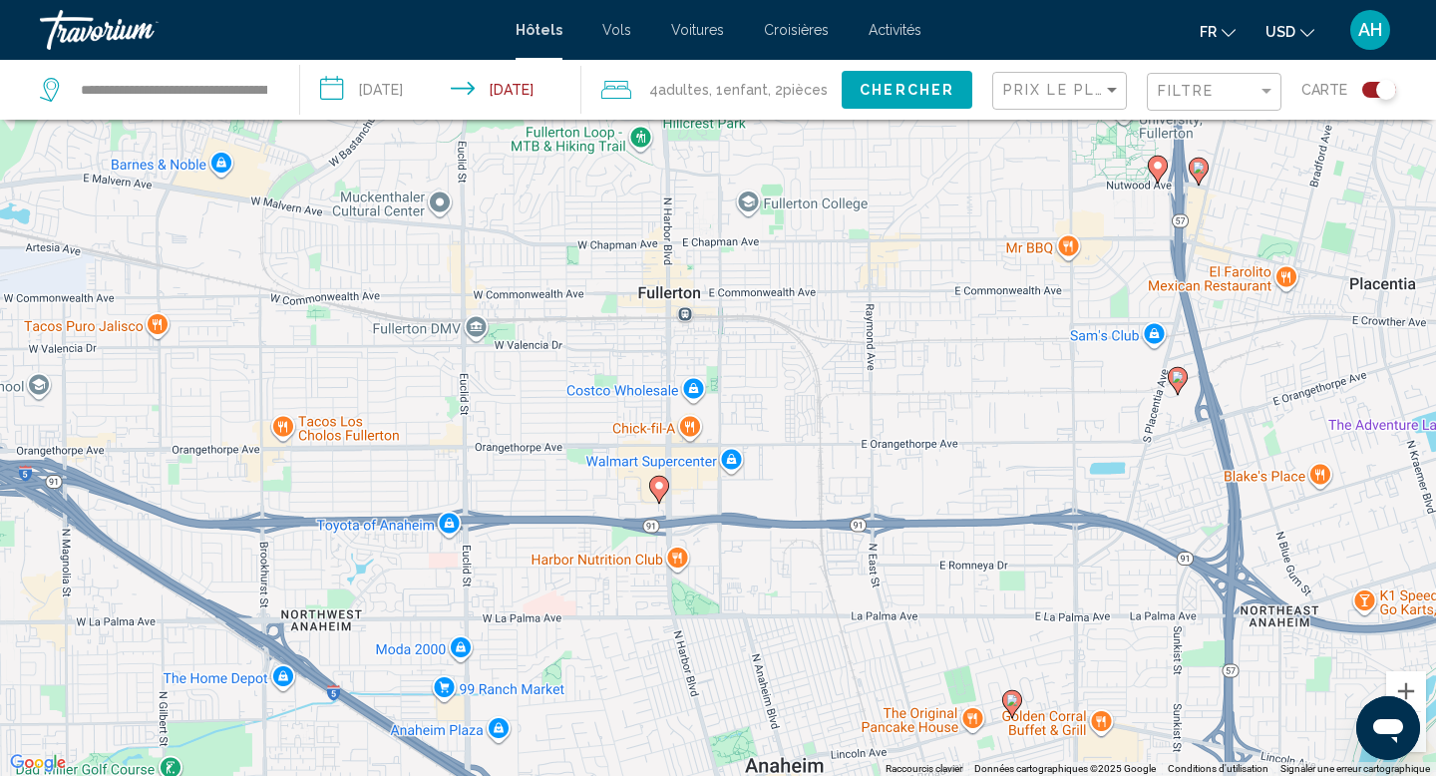
click at [1019, 701] on icon "Main content" at bounding box center [1012, 704] width 18 height 26
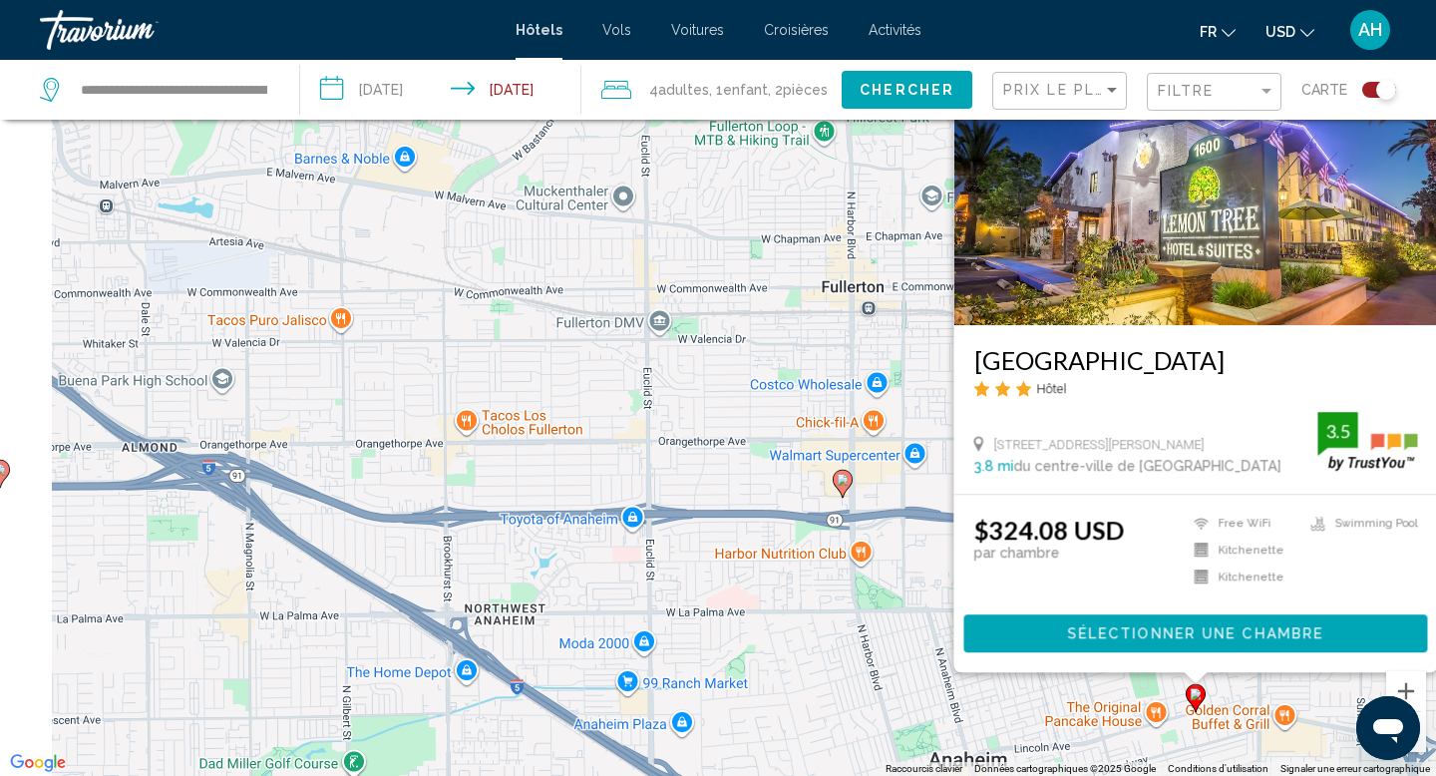
drag, startPoint x: 659, startPoint y: 632, endPoint x: 847, endPoint y: 603, distance: 190.6
click at [847, 604] on div "Pour activer le glissement avec le clavier, appuyez sur Alt+Entrée. Une fois ce…" at bounding box center [718, 388] width 1436 height 776
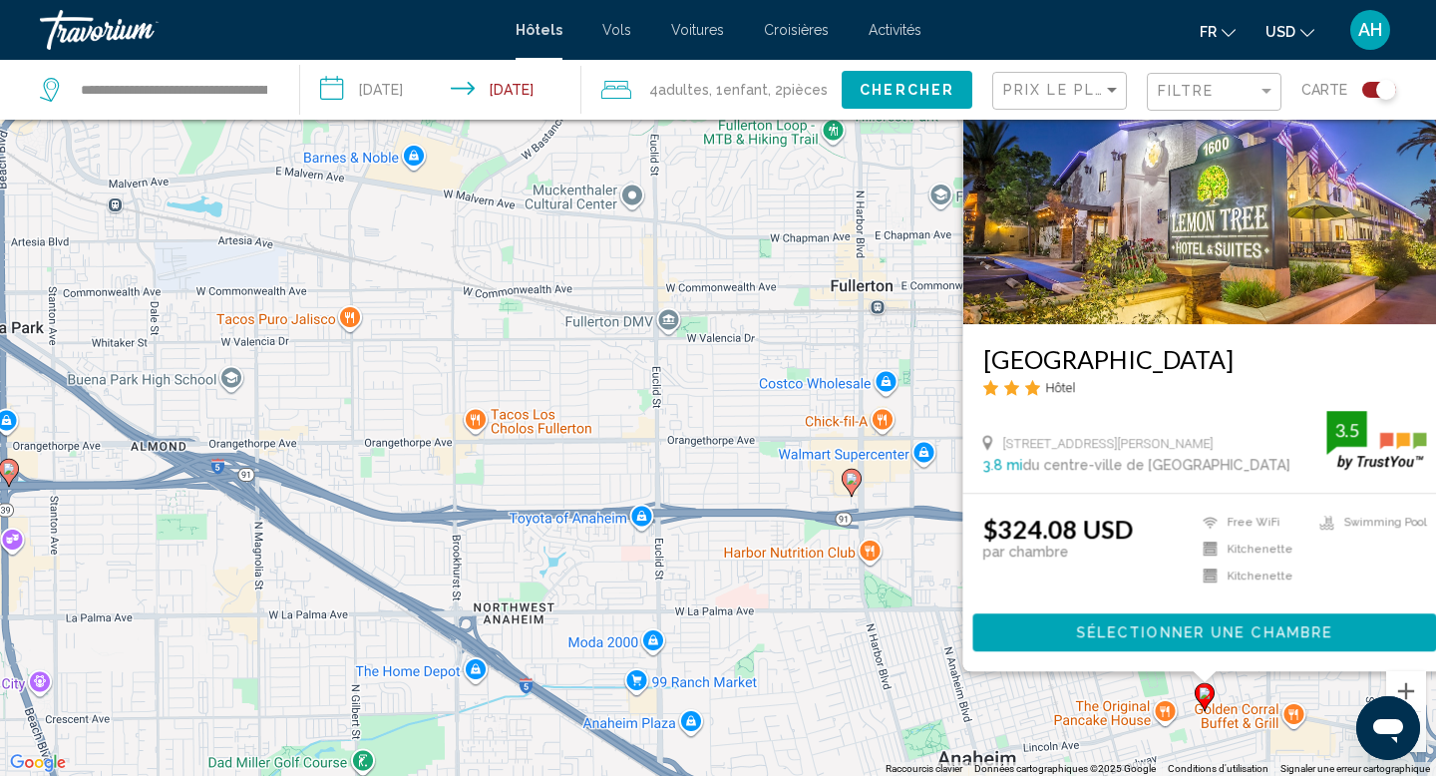
drag, startPoint x: 550, startPoint y: 601, endPoint x: 744, endPoint y: 728, distance: 231.2
click at [745, 728] on div "Pour activer le glissement avec le clavier, appuyez sur Alt+Entrée. Une fois ce…" at bounding box center [718, 388] width 1436 height 776
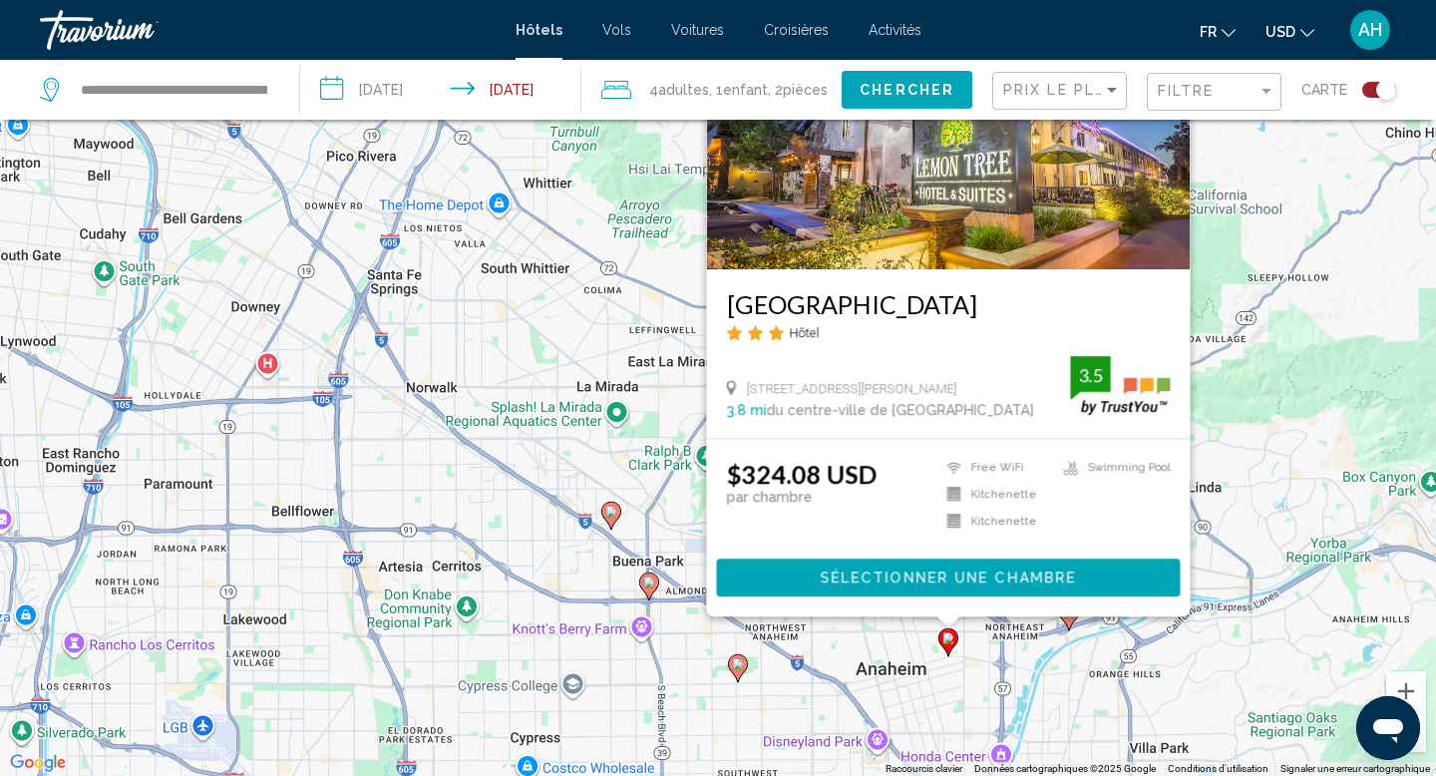
click at [691, 553] on div "Pour activer le glissement avec le clavier, appuyez sur Alt+Entrée. Une fois ce…" at bounding box center [718, 388] width 1436 height 776
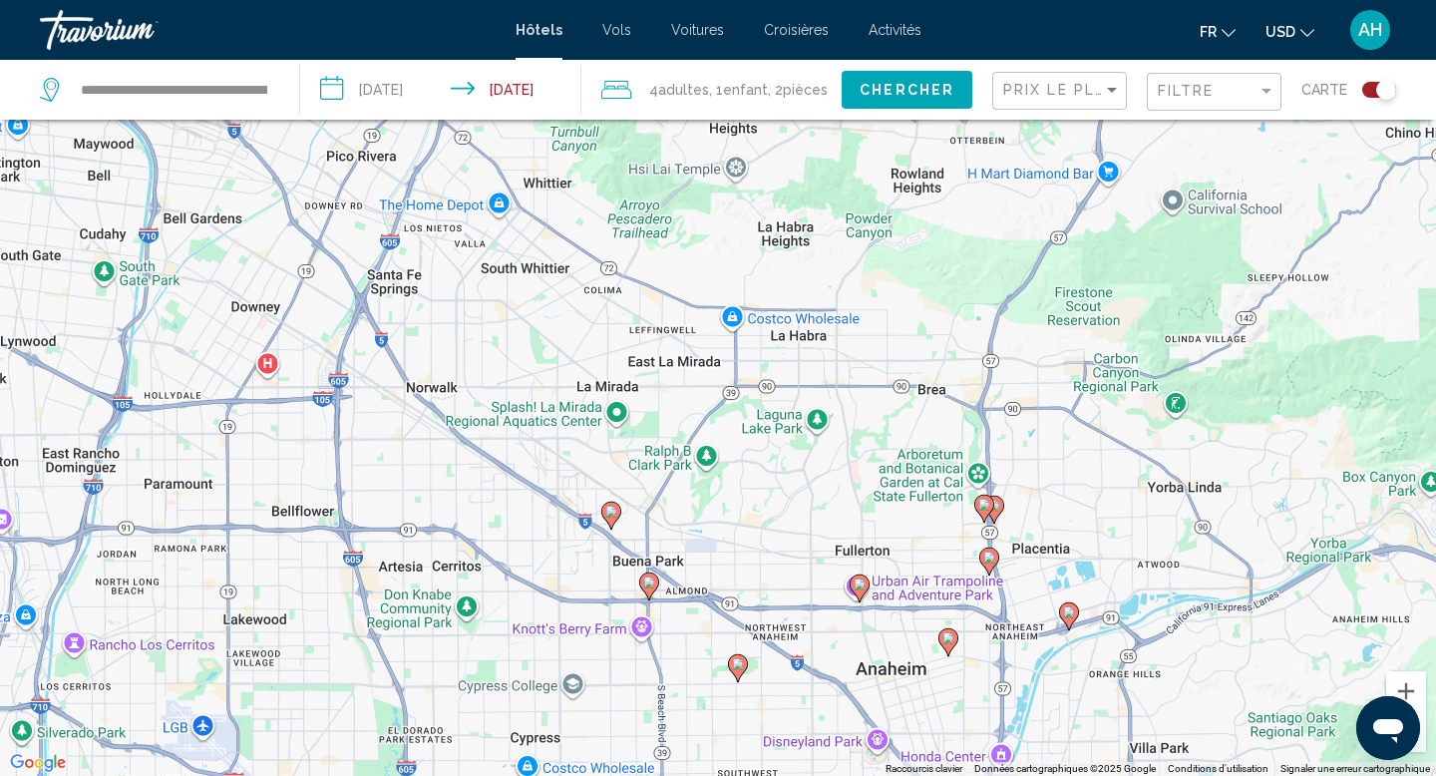
click at [739, 671] on icon "Main content" at bounding box center [738, 668] width 18 height 26
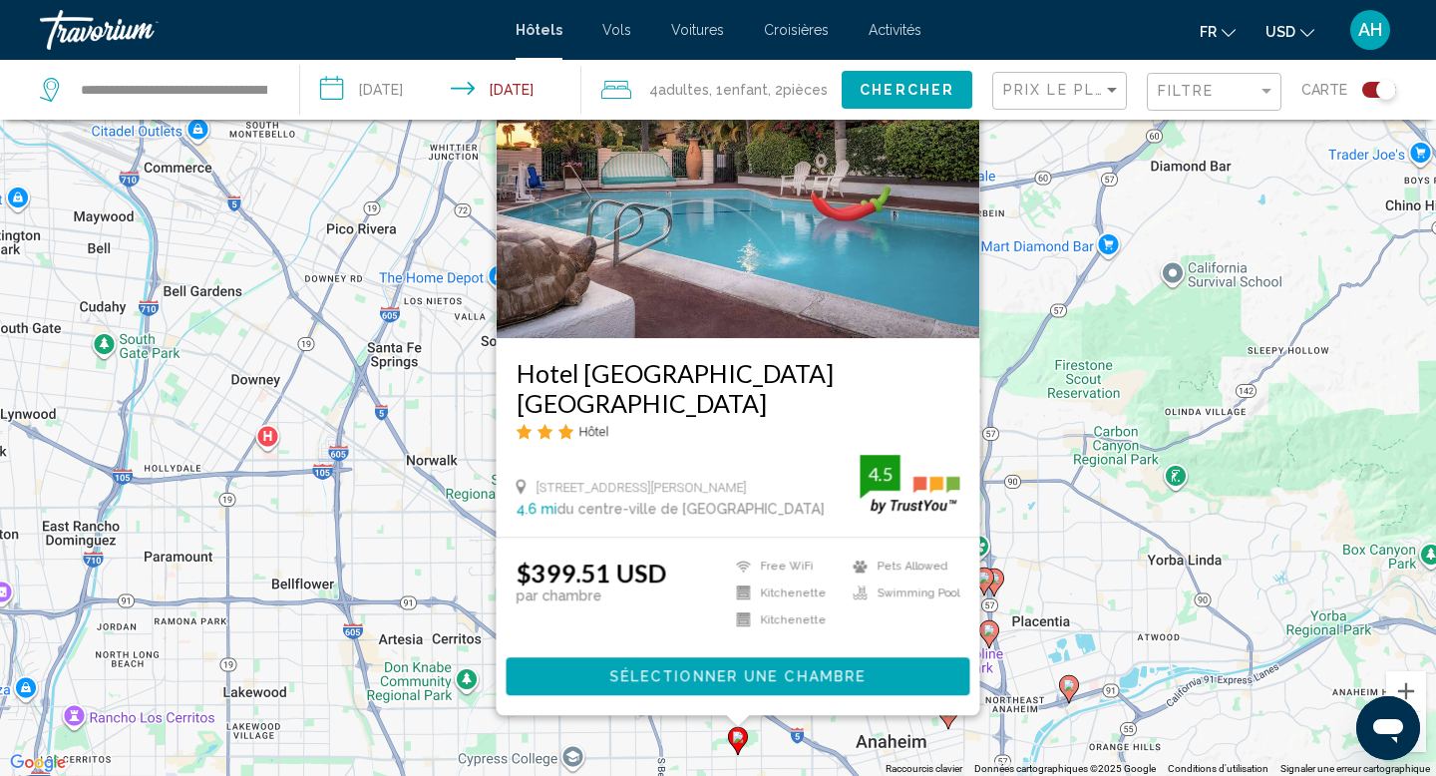
click at [1048, 523] on div "Pour activer le glissement avec le clavier, appuyez sur Alt+Entrée. Une fois ce…" at bounding box center [718, 388] width 1436 height 776
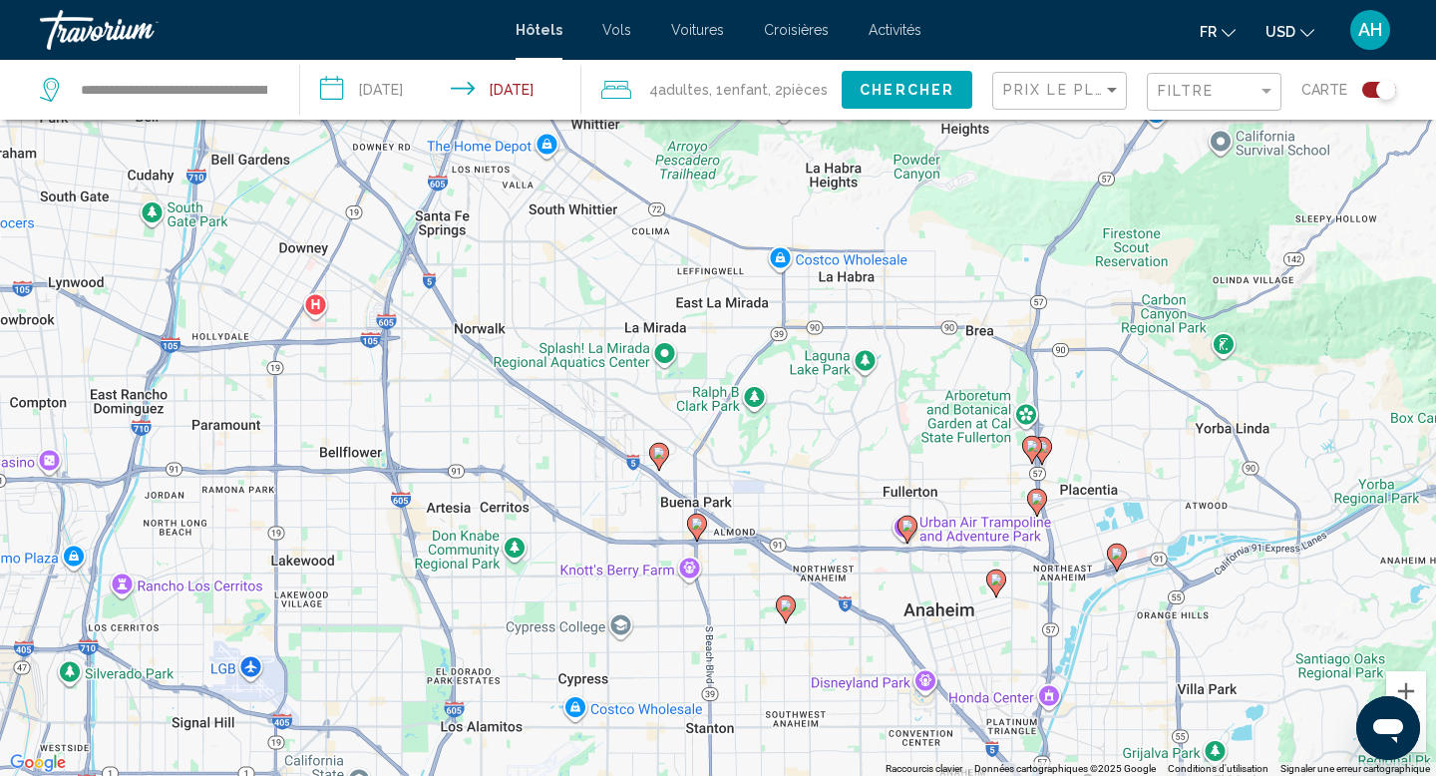
drag, startPoint x: 785, startPoint y: 660, endPoint x: 833, endPoint y: 524, distance: 144.1
click at [833, 524] on div "Pour activer le glissement avec le clavier, appuyez sur Alt+Entrée. Une fois ce…" at bounding box center [718, 388] width 1436 height 776
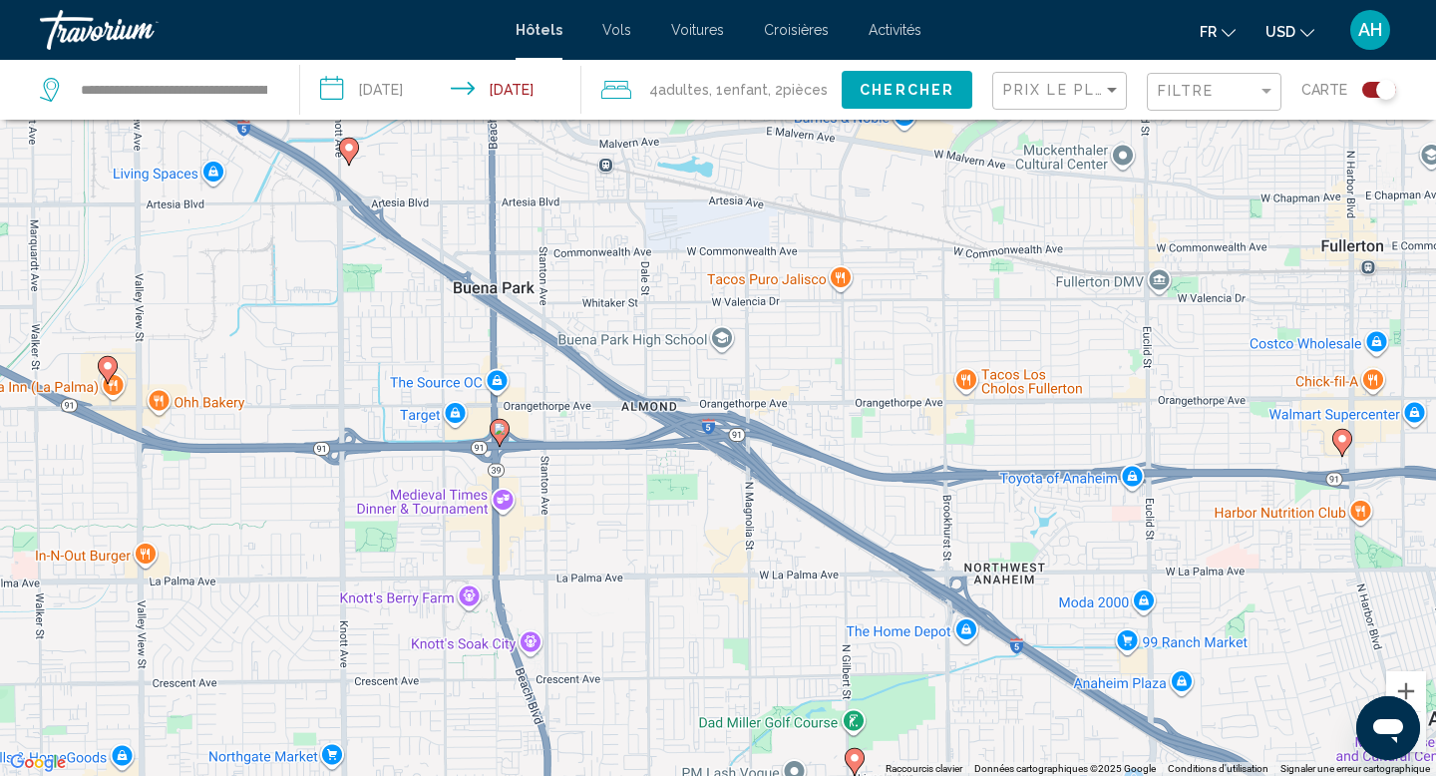
drag, startPoint x: 720, startPoint y: 553, endPoint x: 761, endPoint y: 673, distance: 126.4
click at [762, 673] on div "Pour activer le glissement avec le clavier, appuyez sur Alt+Entrée. Une fois ce…" at bounding box center [718, 388] width 1436 height 776
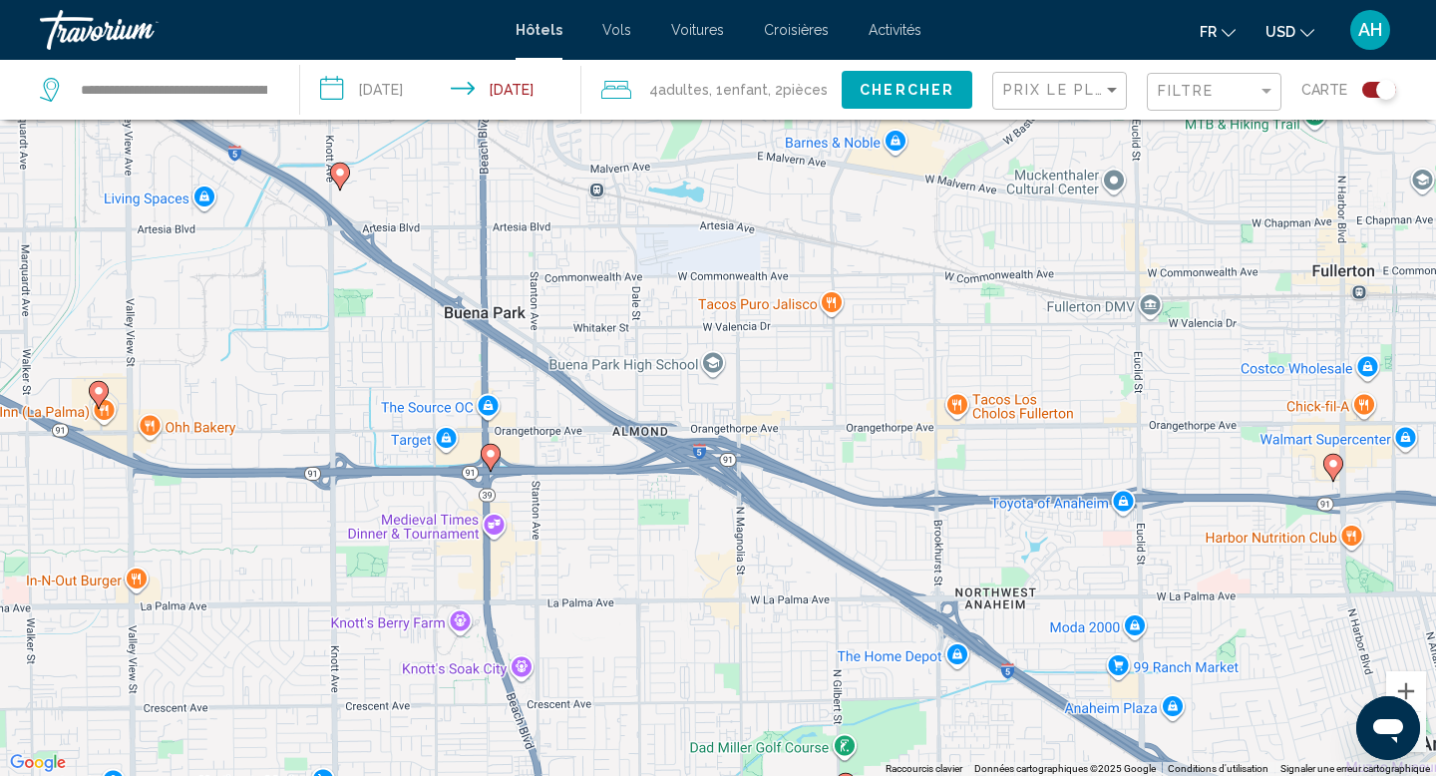
drag, startPoint x: 951, startPoint y: 484, endPoint x: 682, endPoint y: 457, distance: 270.5
click at [683, 457] on div "Pour activer le glissement avec le clavier, appuyez sur Alt+Entrée. Une fois ce…" at bounding box center [718, 388] width 1436 height 776
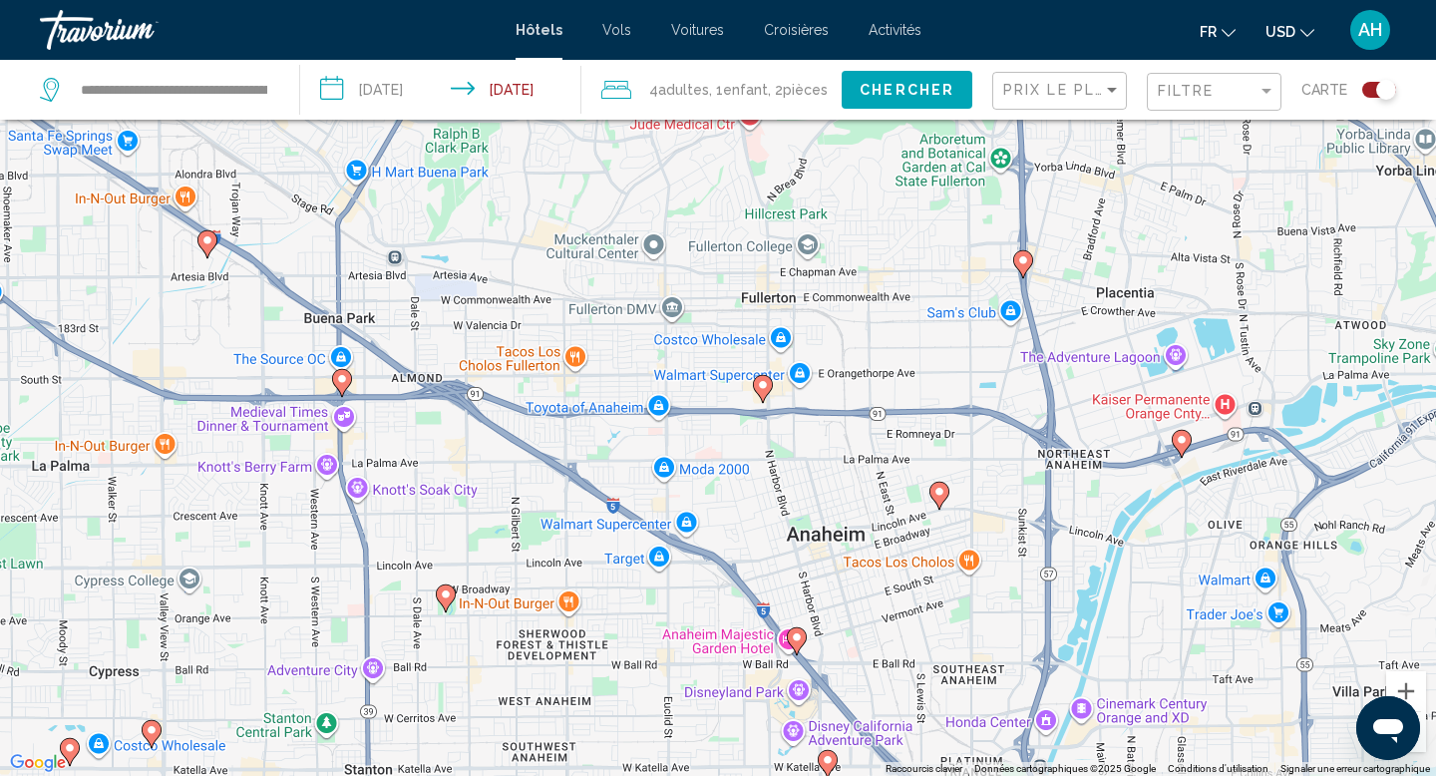
click at [1368, 90] on div "Toggle map" at bounding box center [1379, 90] width 34 height 16
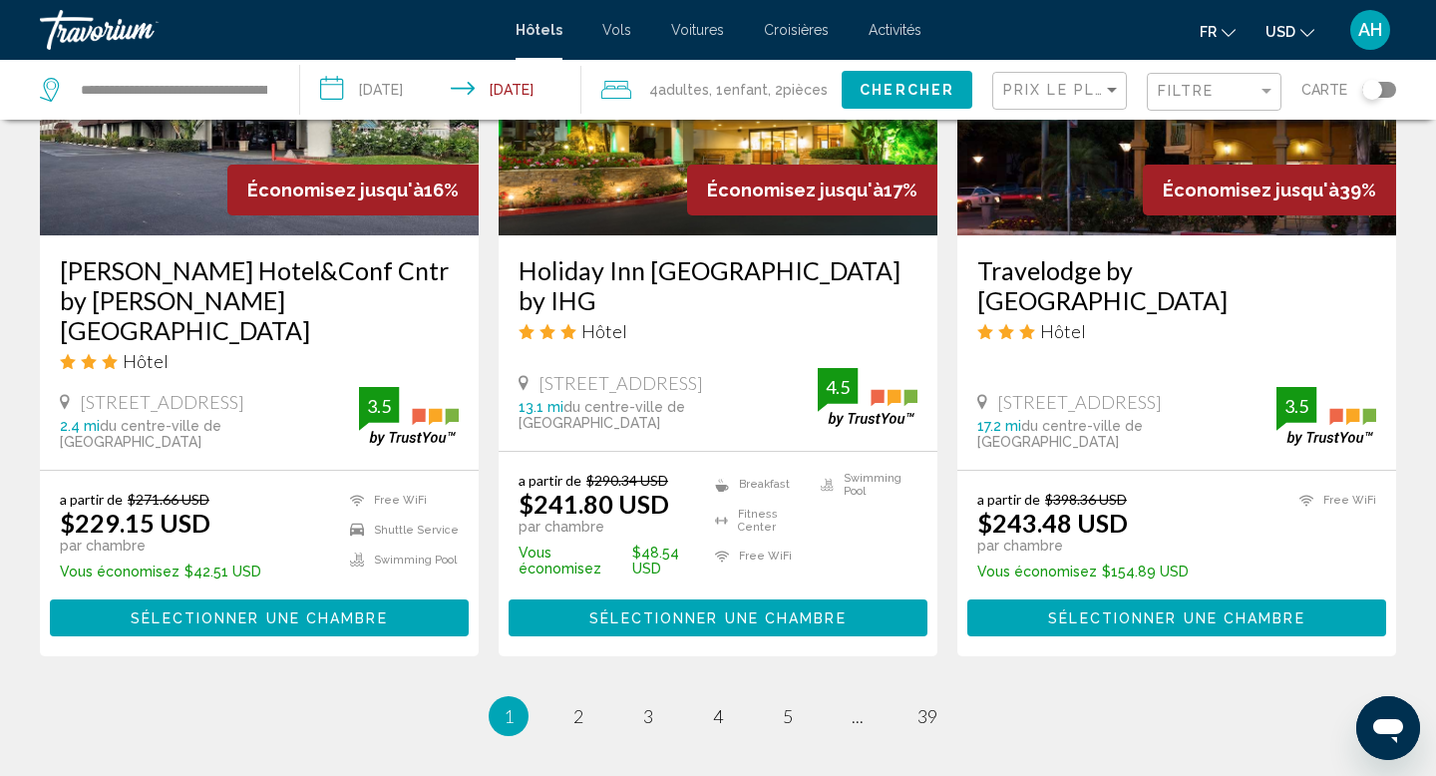
scroll to position [2629, 0]
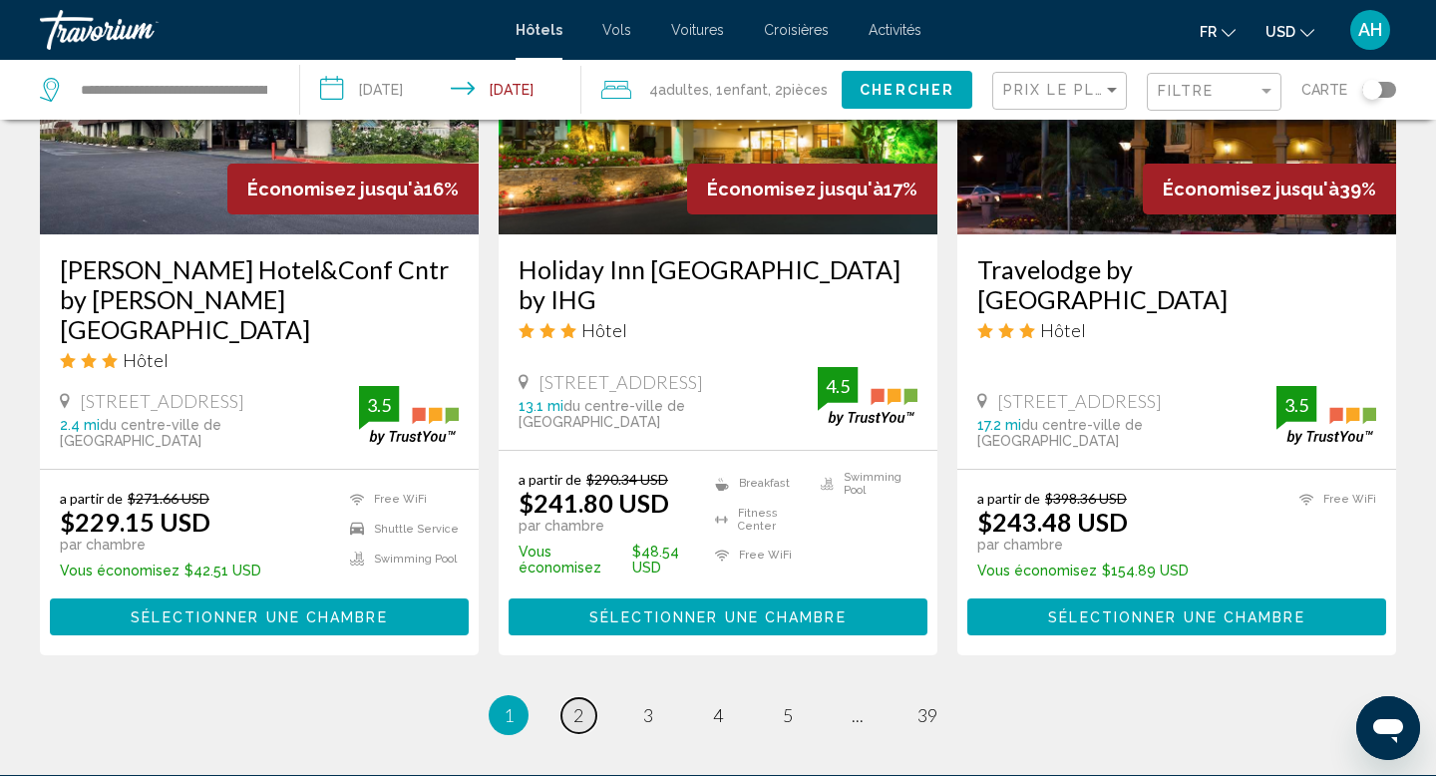
click at [588, 698] on link "page 2" at bounding box center [578, 715] width 35 height 35
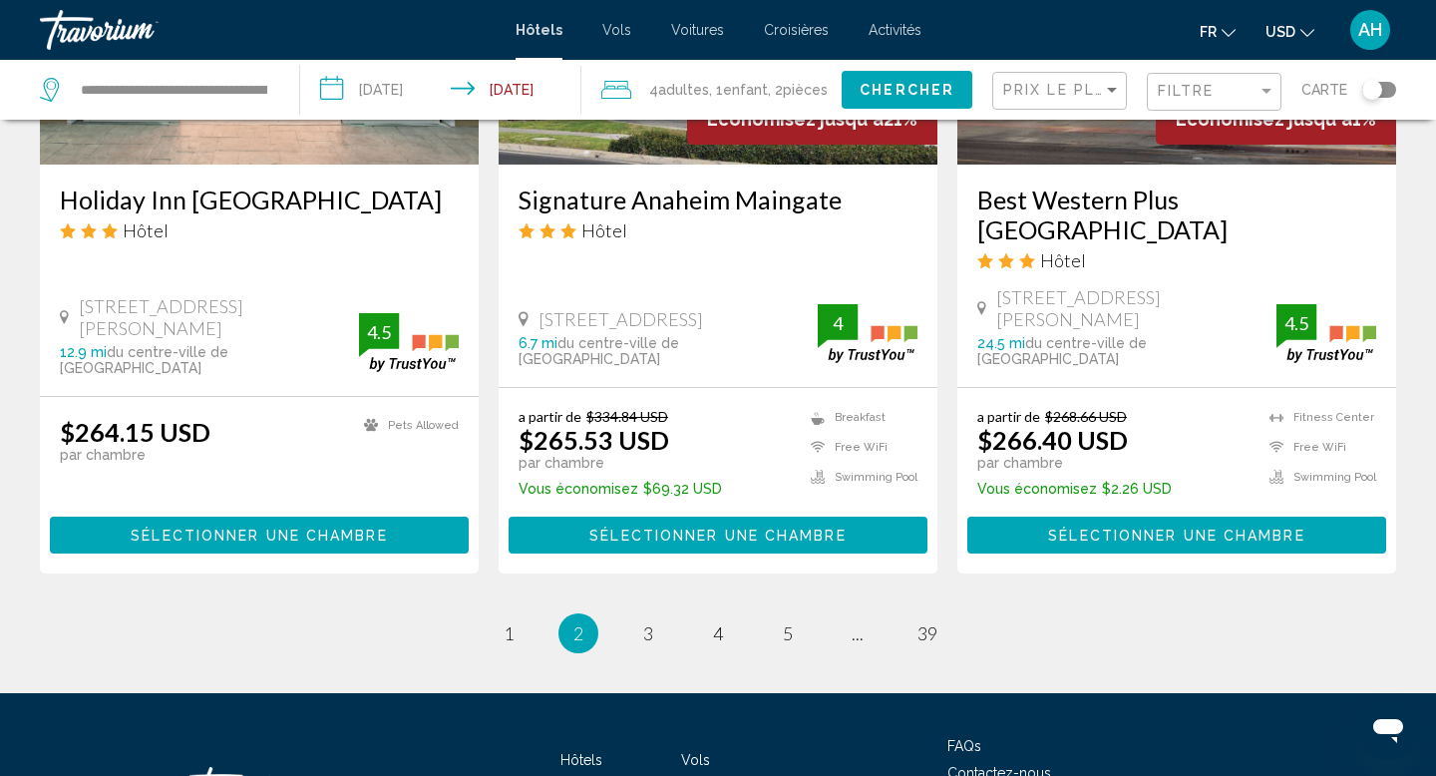
scroll to position [2765, 0]
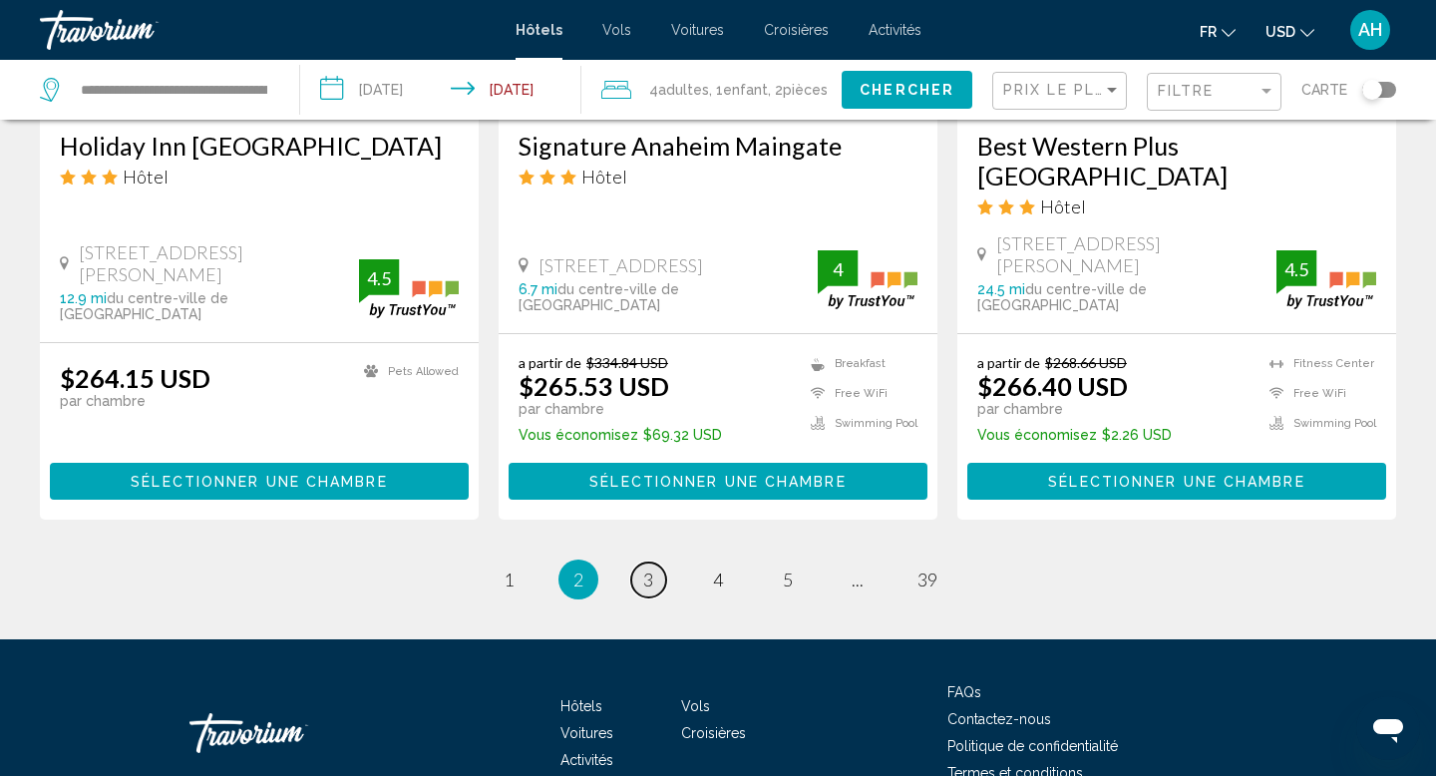
click at [645, 568] on span "3" at bounding box center [648, 579] width 10 height 22
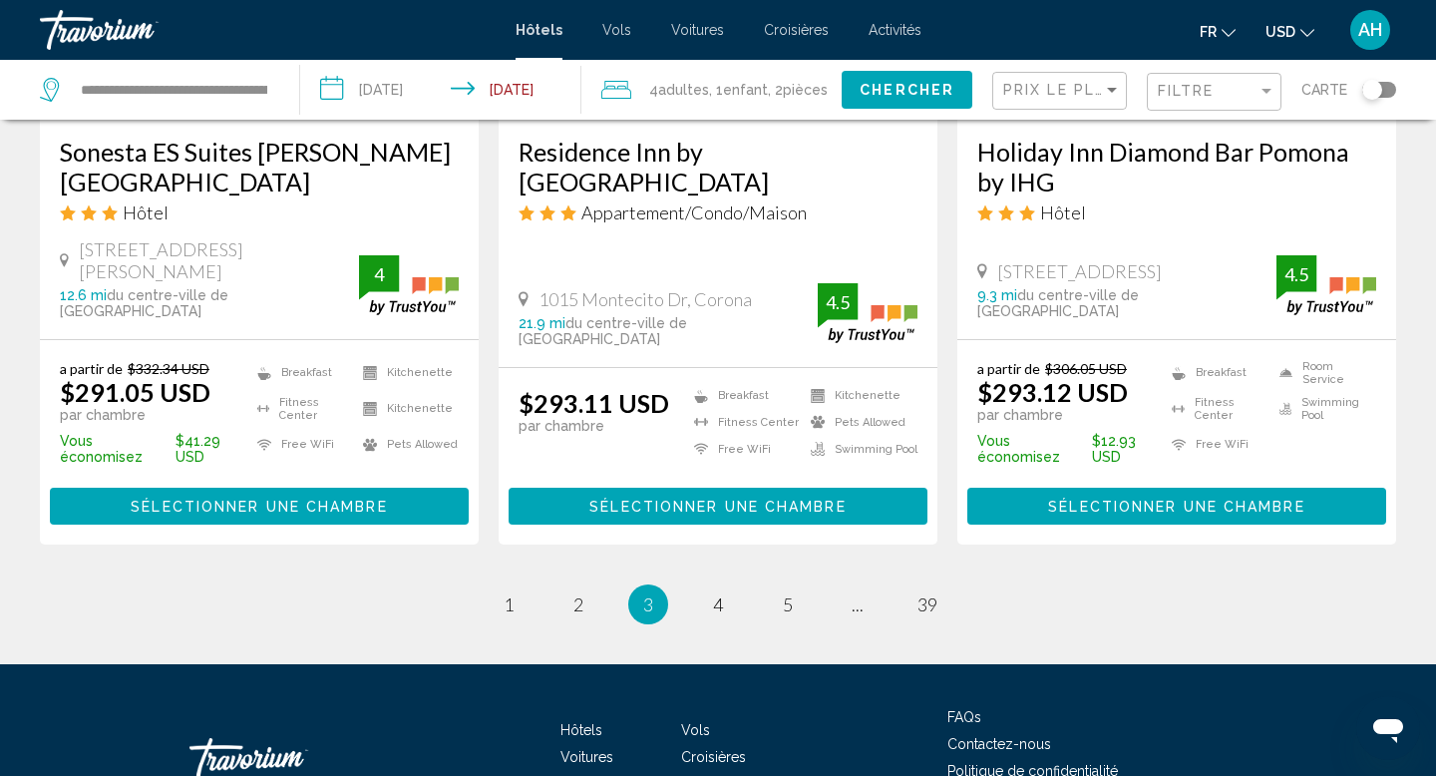
scroll to position [2789, 0]
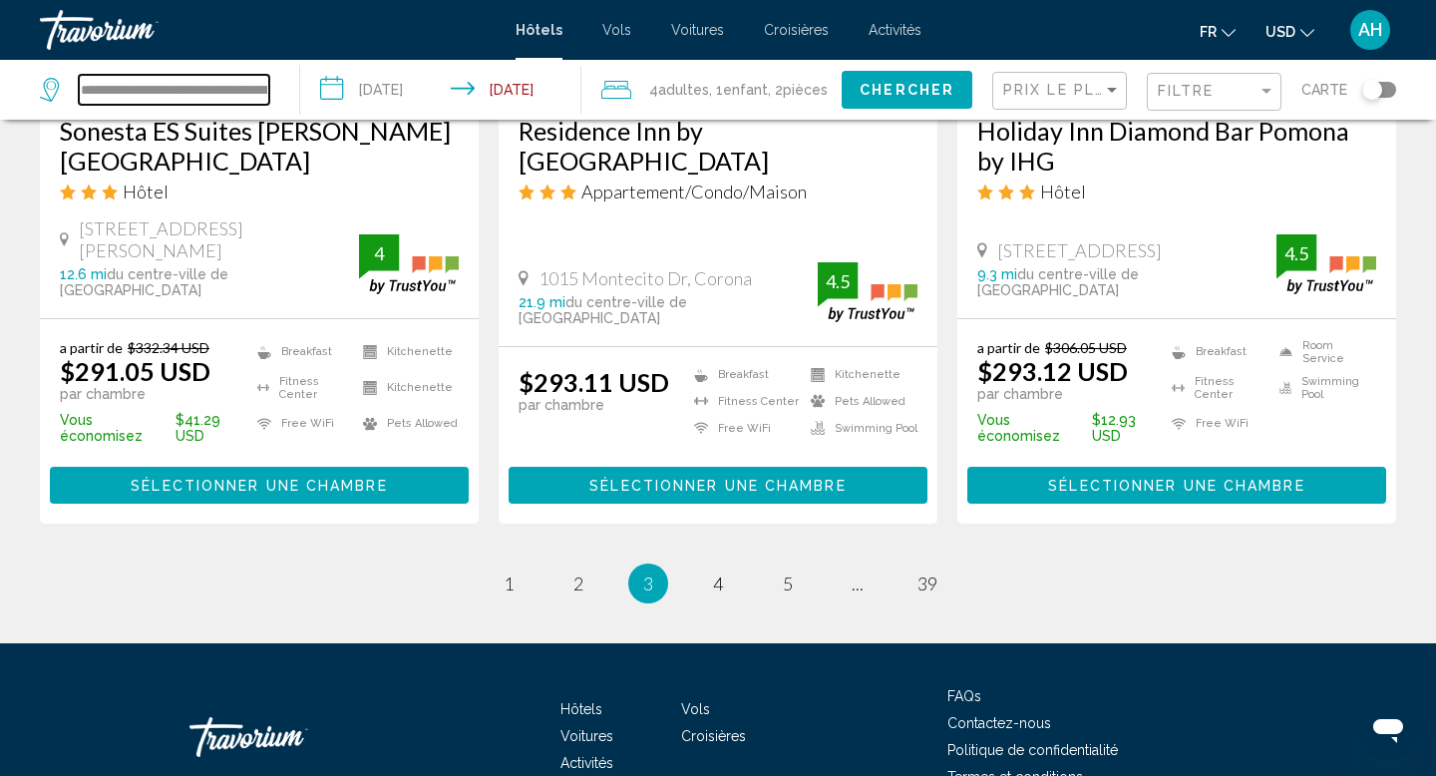
click at [213, 79] on input "**********" at bounding box center [174, 90] width 190 height 30
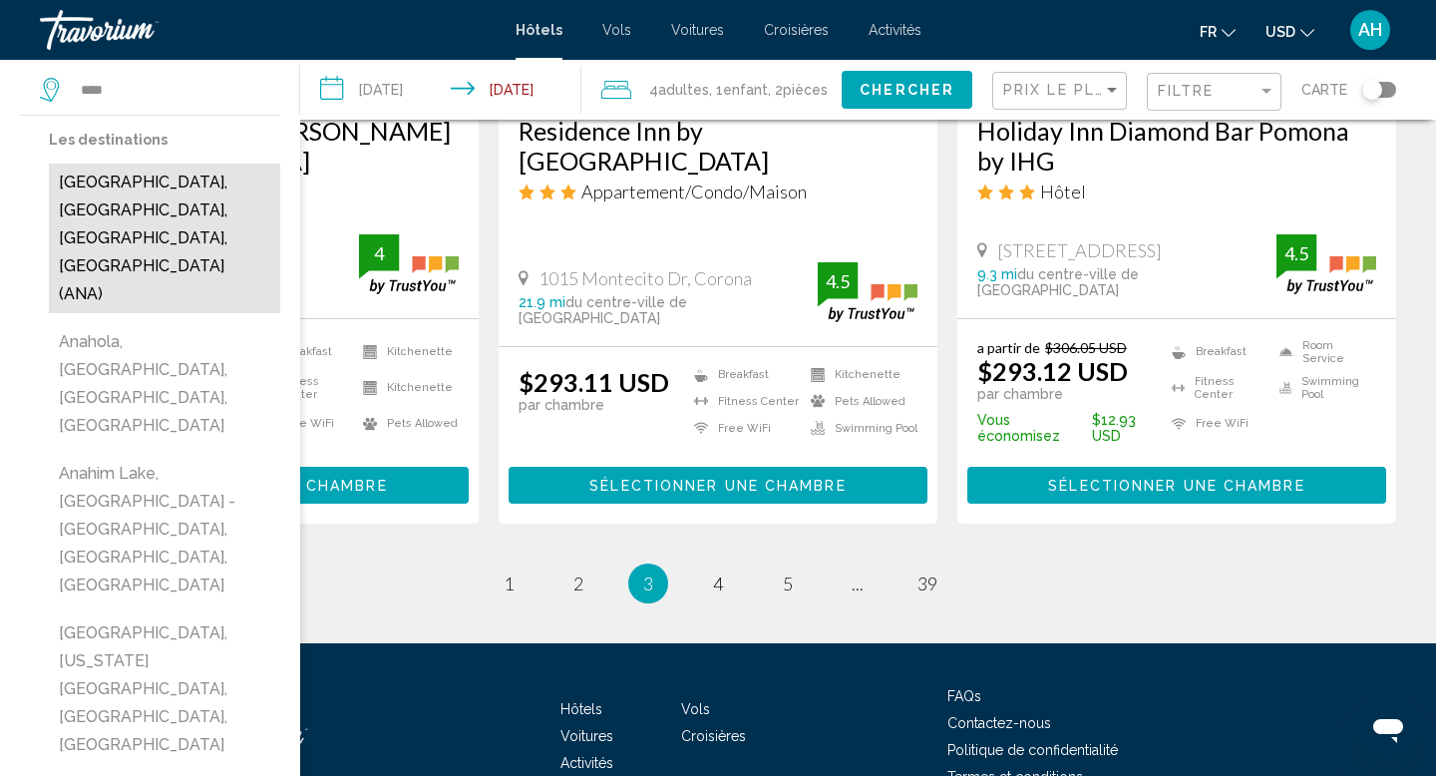
click at [179, 184] on button "[GEOGRAPHIC_DATA], [GEOGRAPHIC_DATA], [GEOGRAPHIC_DATA], [GEOGRAPHIC_DATA] (ANA)" at bounding box center [164, 239] width 231 height 150
type input "**********"
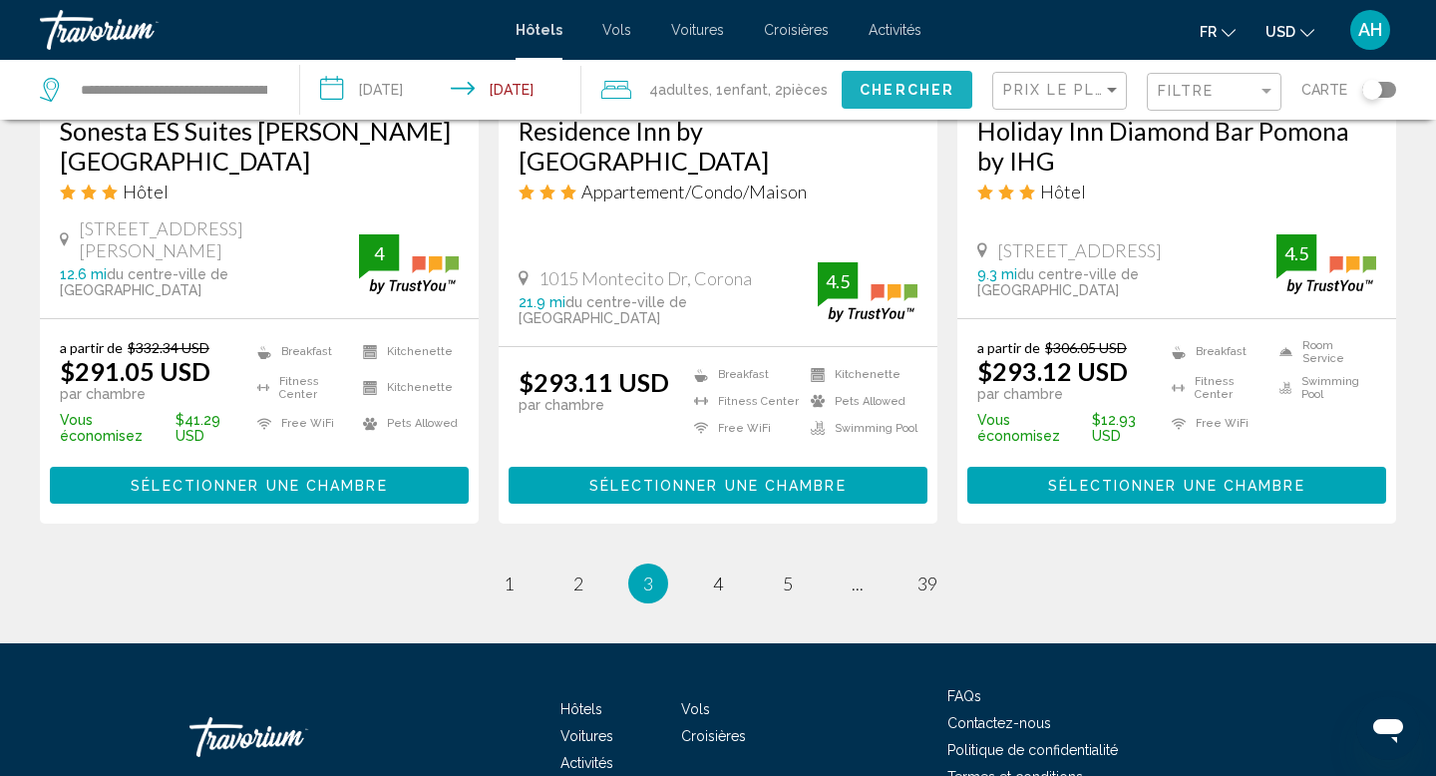
click at [874, 101] on button "Chercher" at bounding box center [906, 89] width 131 height 37
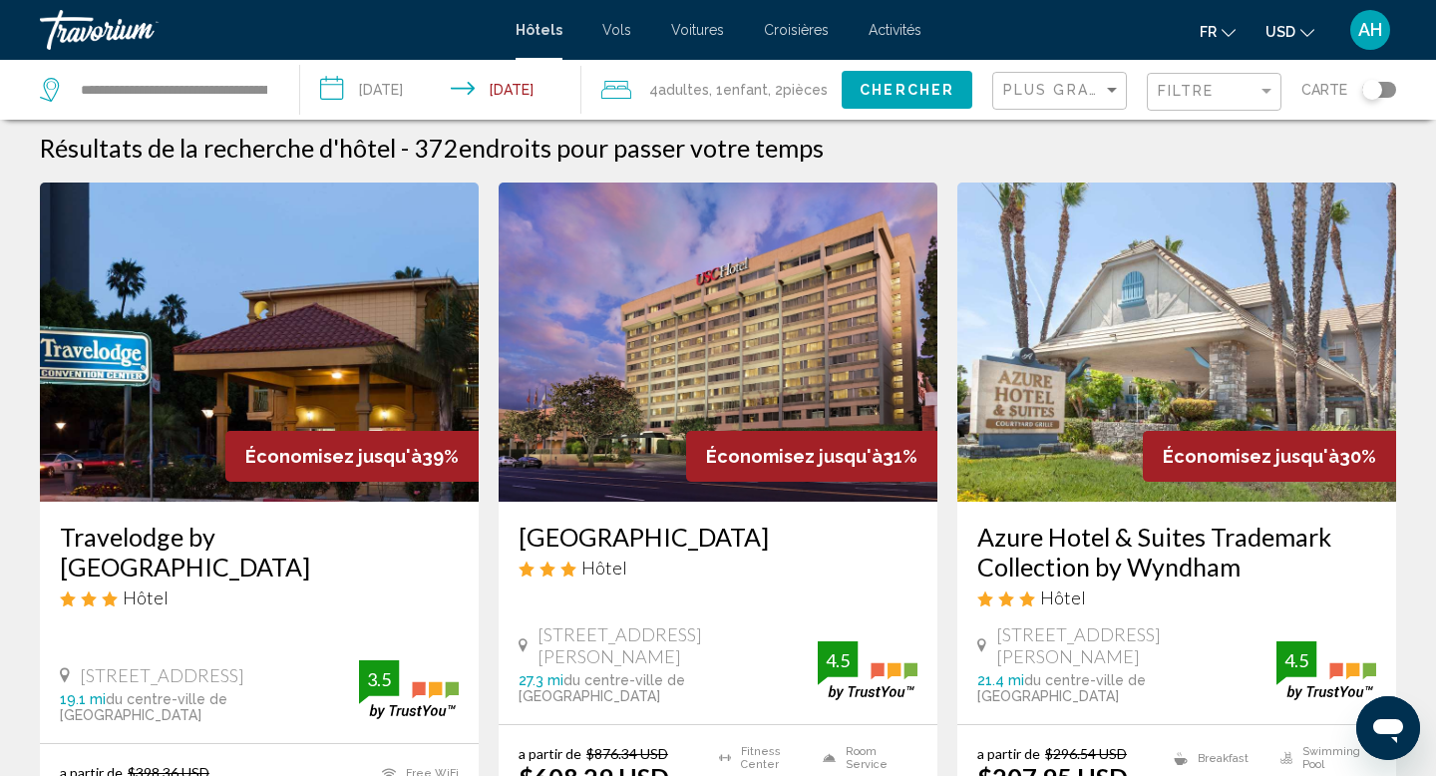
scroll to position [9, 0]
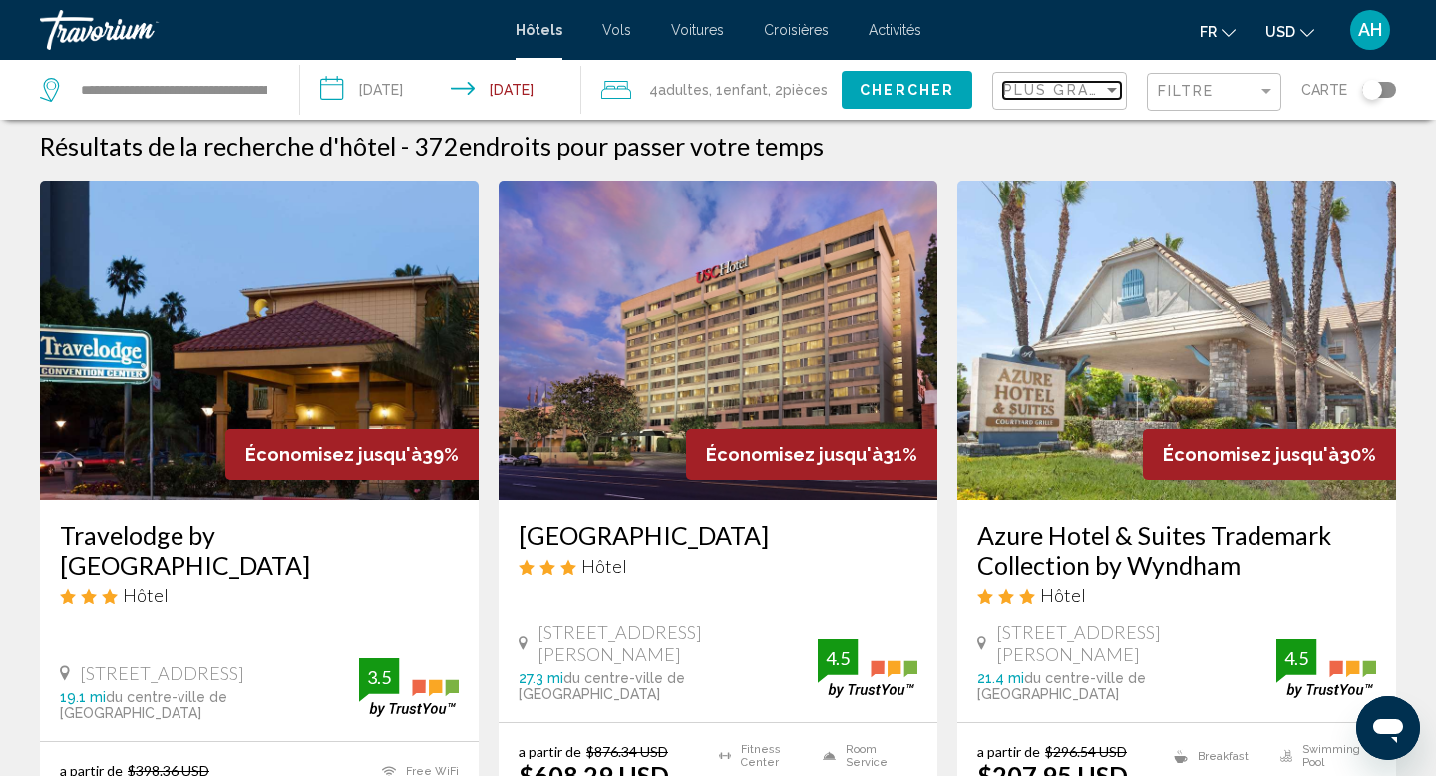
click at [1085, 93] on span "Plus grandes économies" at bounding box center [1121, 90] width 237 height 16
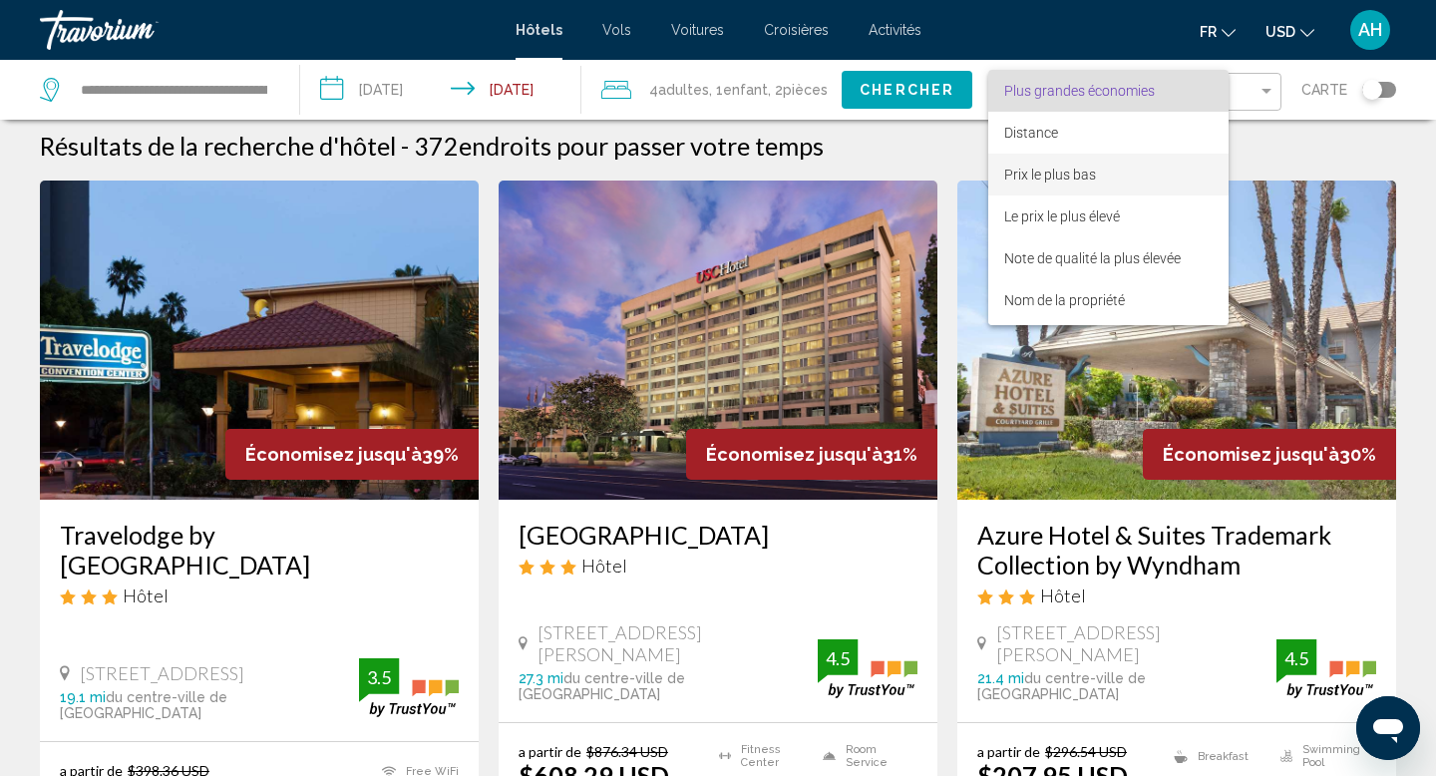
click at [1076, 166] on span "Prix le plus bas" at bounding box center [1050, 174] width 92 height 16
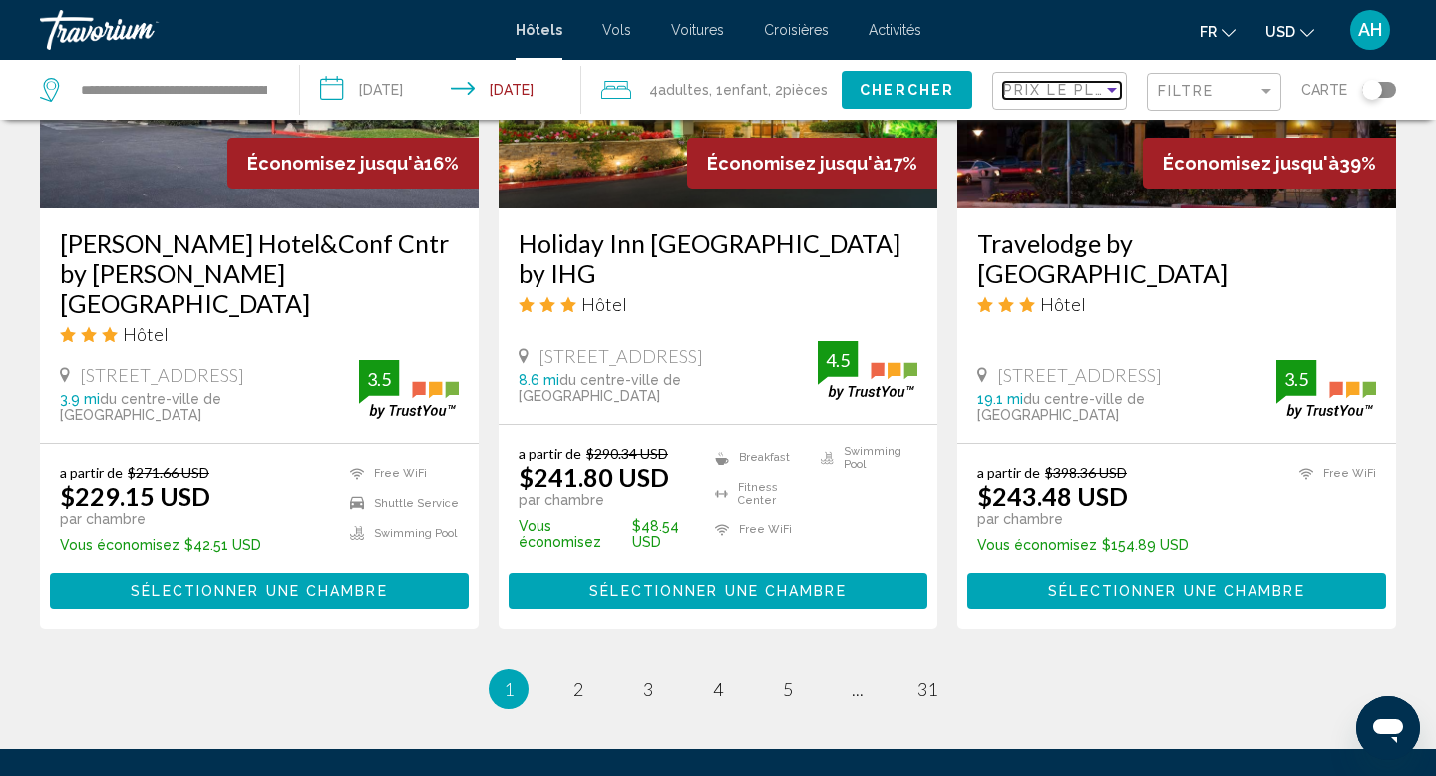
scroll to position [2658, 0]
